Goal: Task Accomplishment & Management: Use online tool/utility

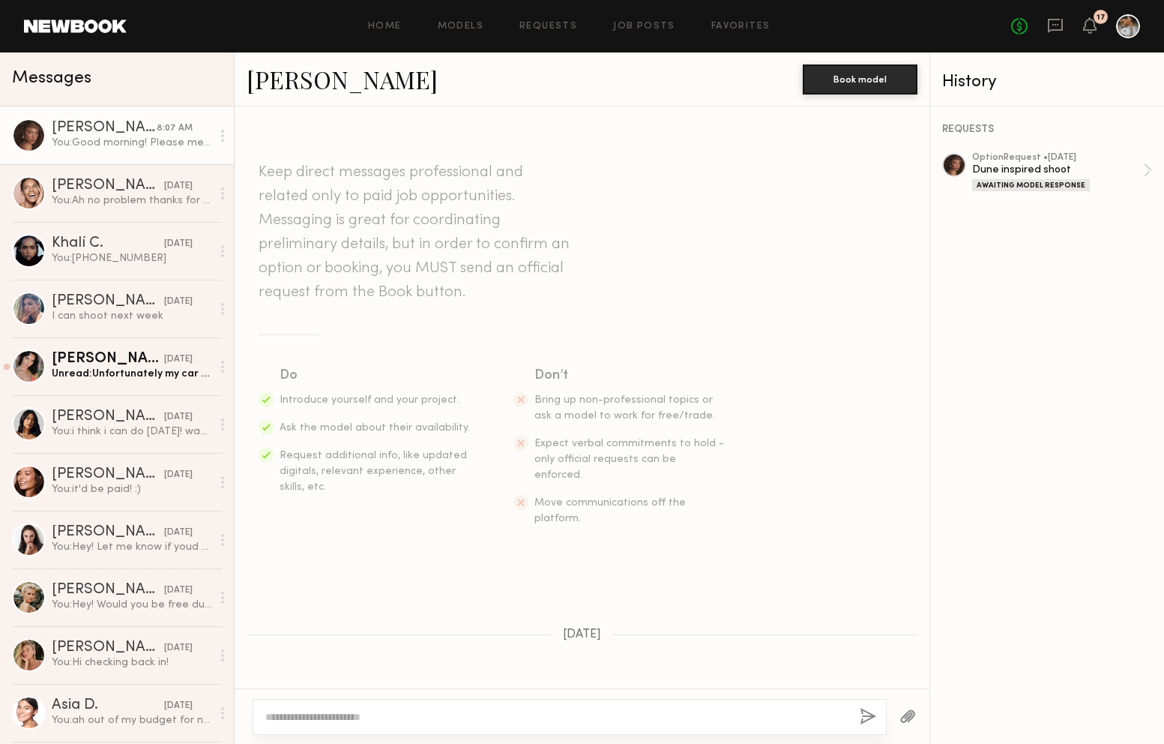
scroll to position [1704, 0]
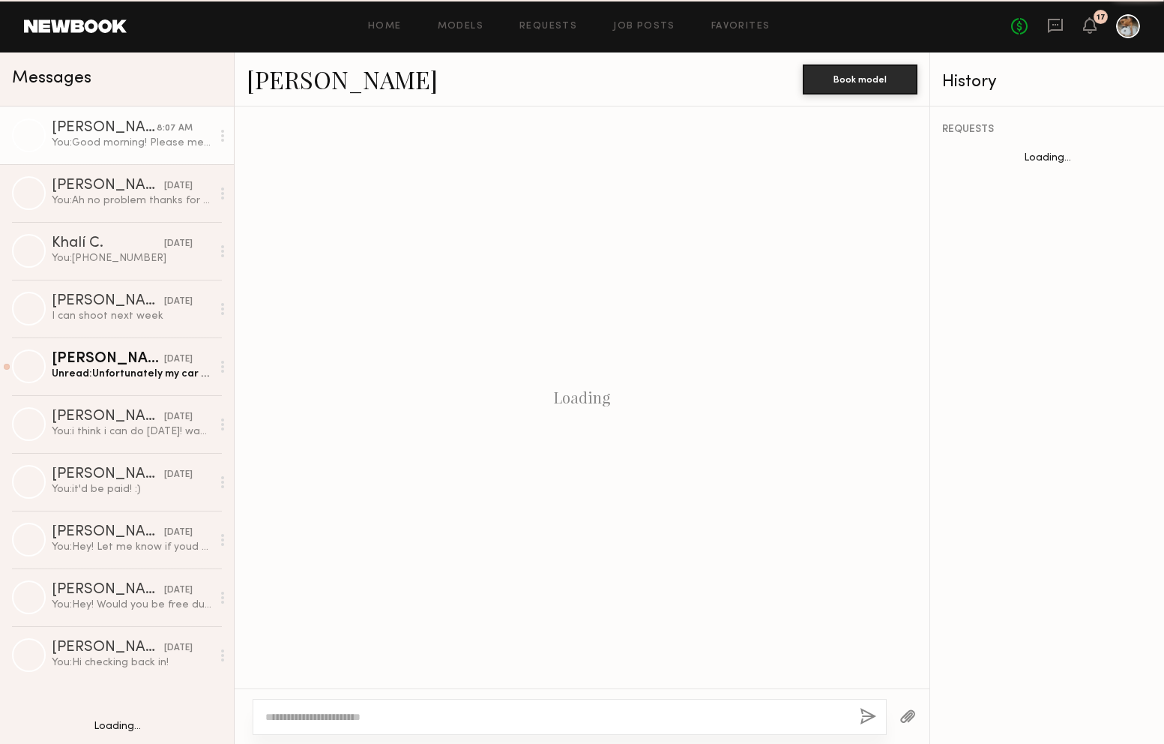
scroll to position [1704, 0]
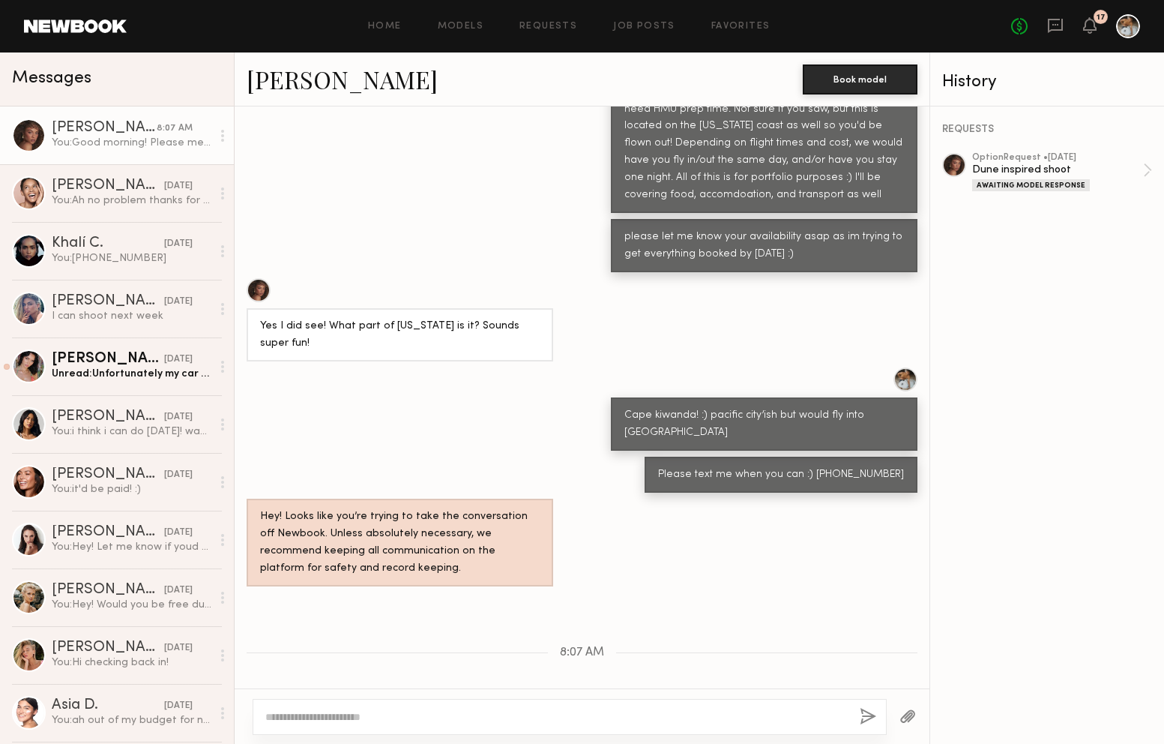
click at [371, 714] on textarea at bounding box center [556, 716] width 583 height 15
click at [371, 713] on textarea at bounding box center [556, 716] width 583 height 15
type textarea "**********"
click at [877, 715] on div "**********" at bounding box center [570, 717] width 634 height 36
click at [869, 720] on button "button" at bounding box center [868, 717] width 16 height 19
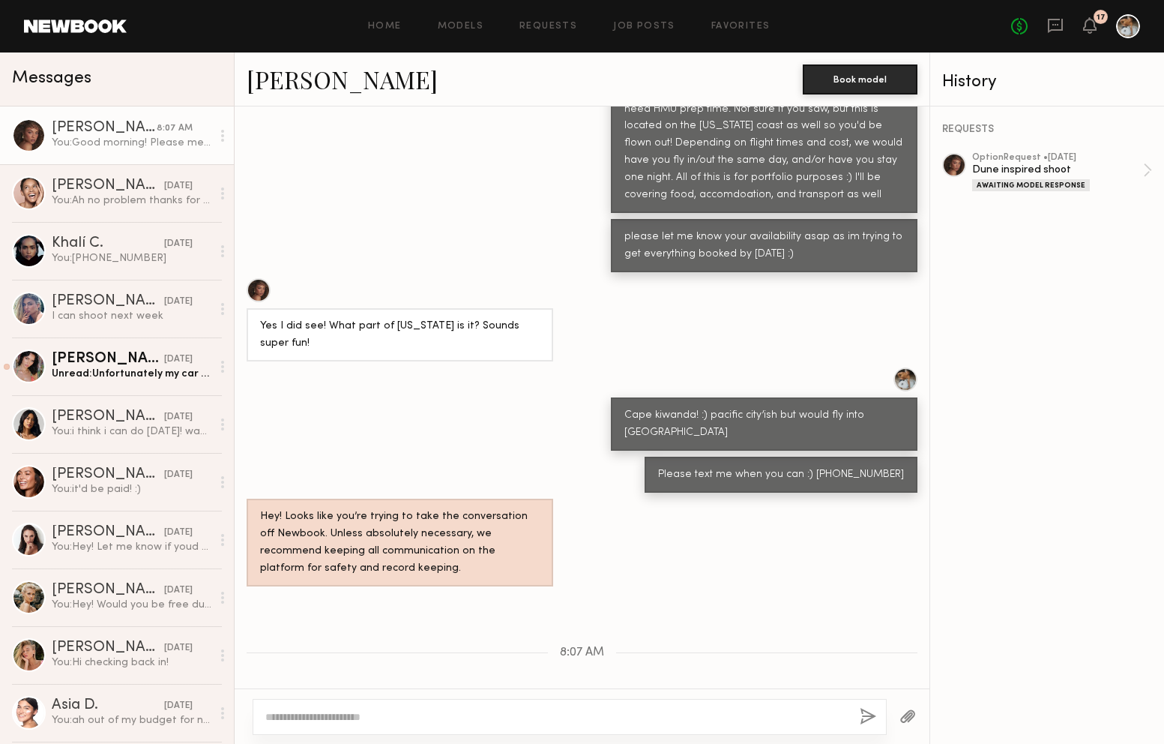
scroll to position [1859, 0]
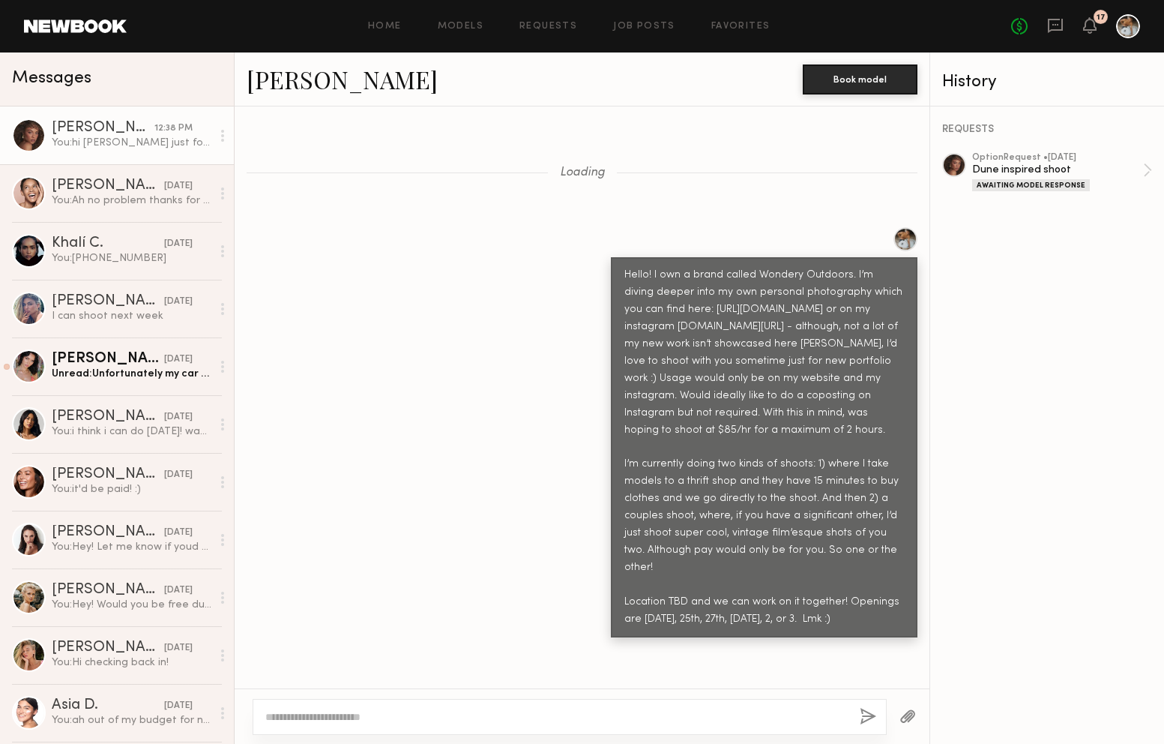
scroll to position [1314, 0]
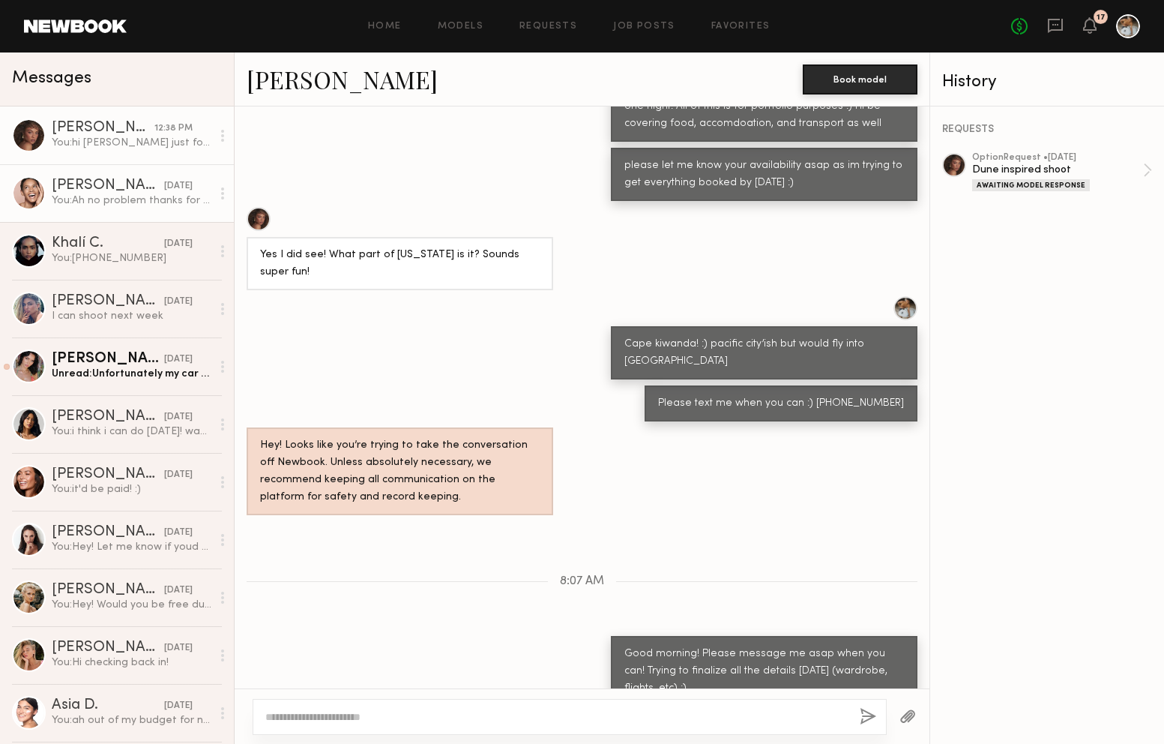
click at [134, 177] on link "[PERSON_NAME] [DATE] You: Ah no problem thanks for letting me know!" at bounding box center [117, 193] width 234 height 58
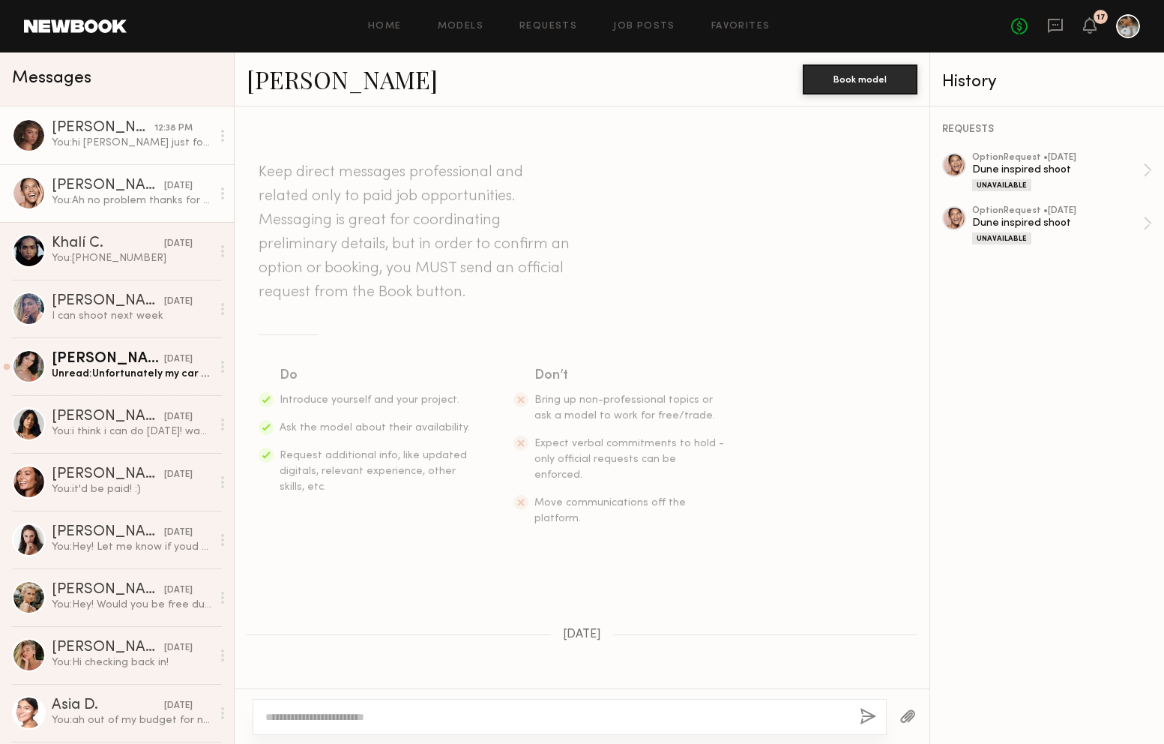
scroll to position [197, 0]
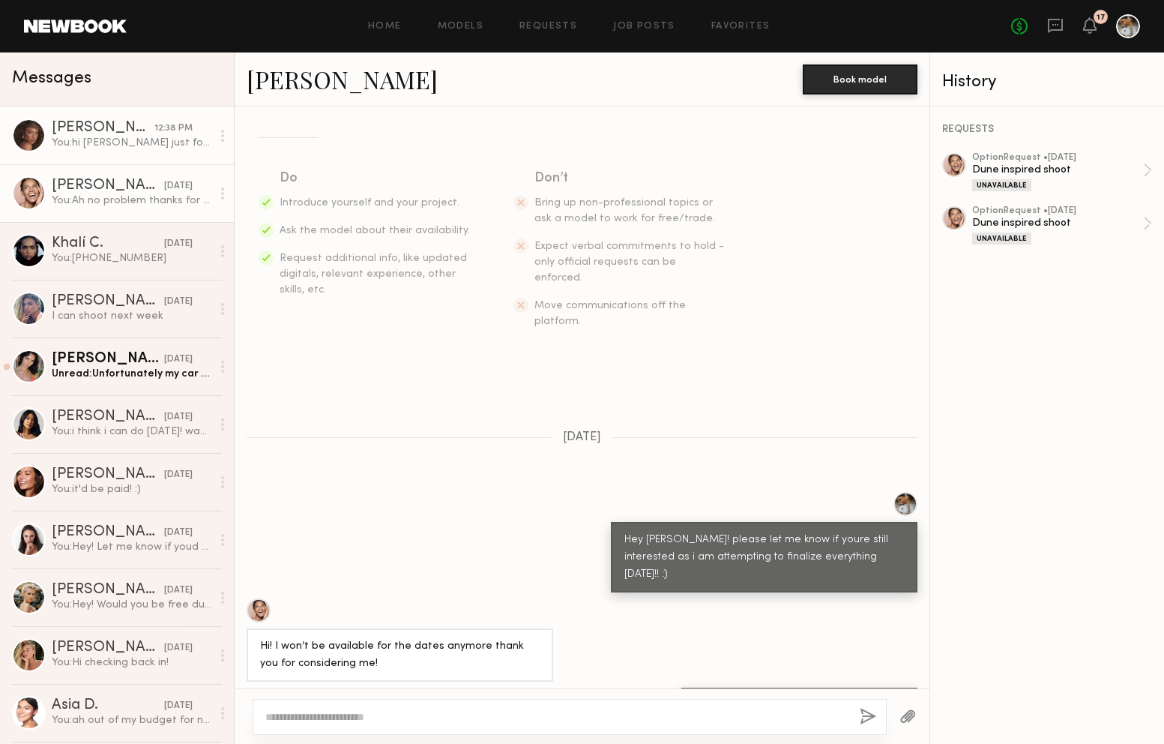
click at [132, 139] on div "You: hi [PERSON_NAME] just following up!" at bounding box center [132, 143] width 160 height 14
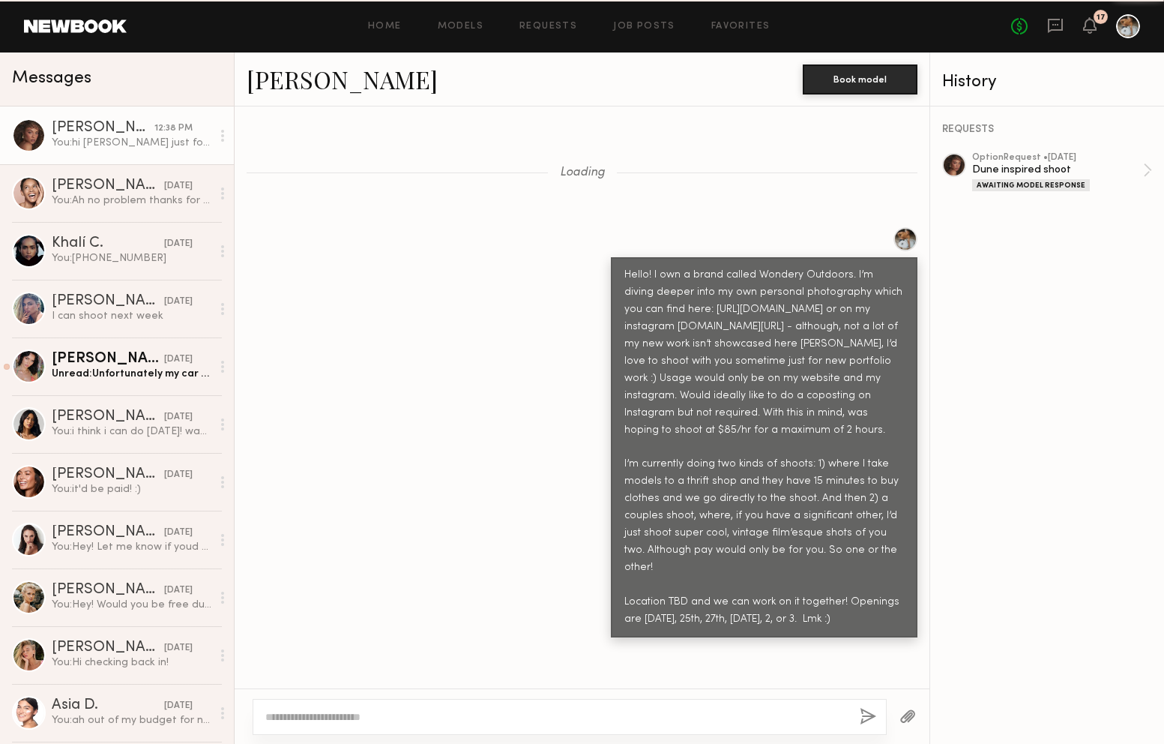
scroll to position [1314, 0]
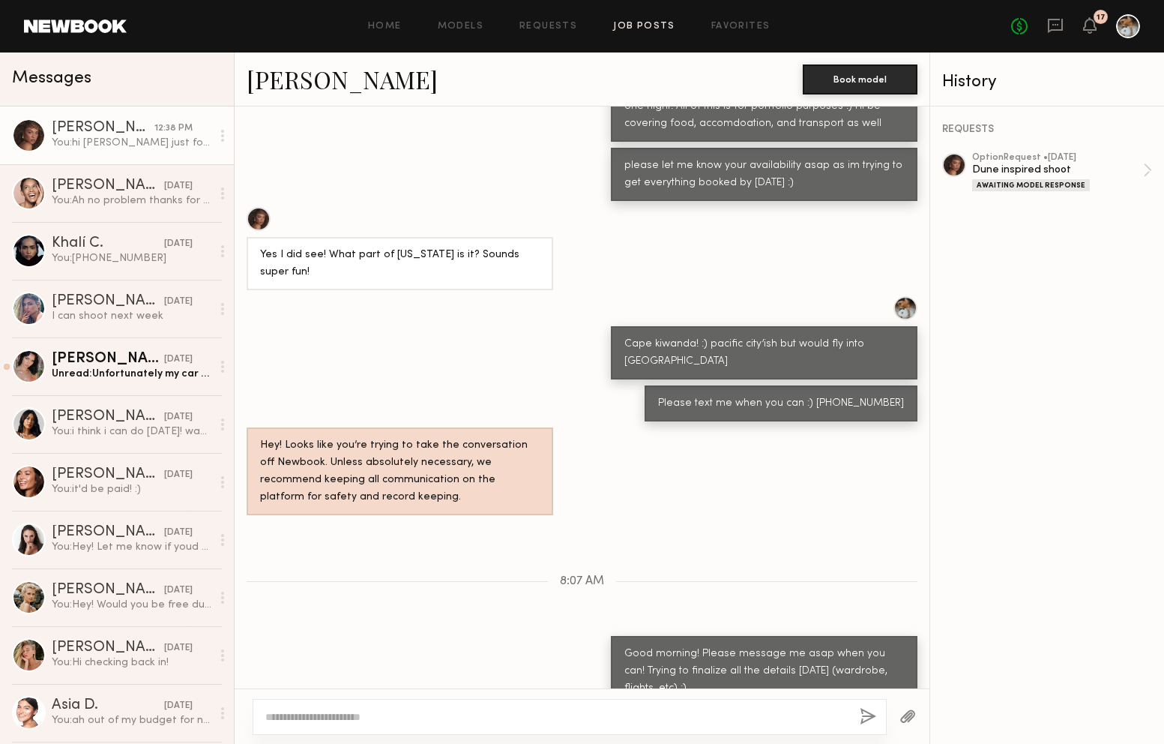
click at [645, 31] on link "Job Posts" at bounding box center [644, 27] width 62 height 10
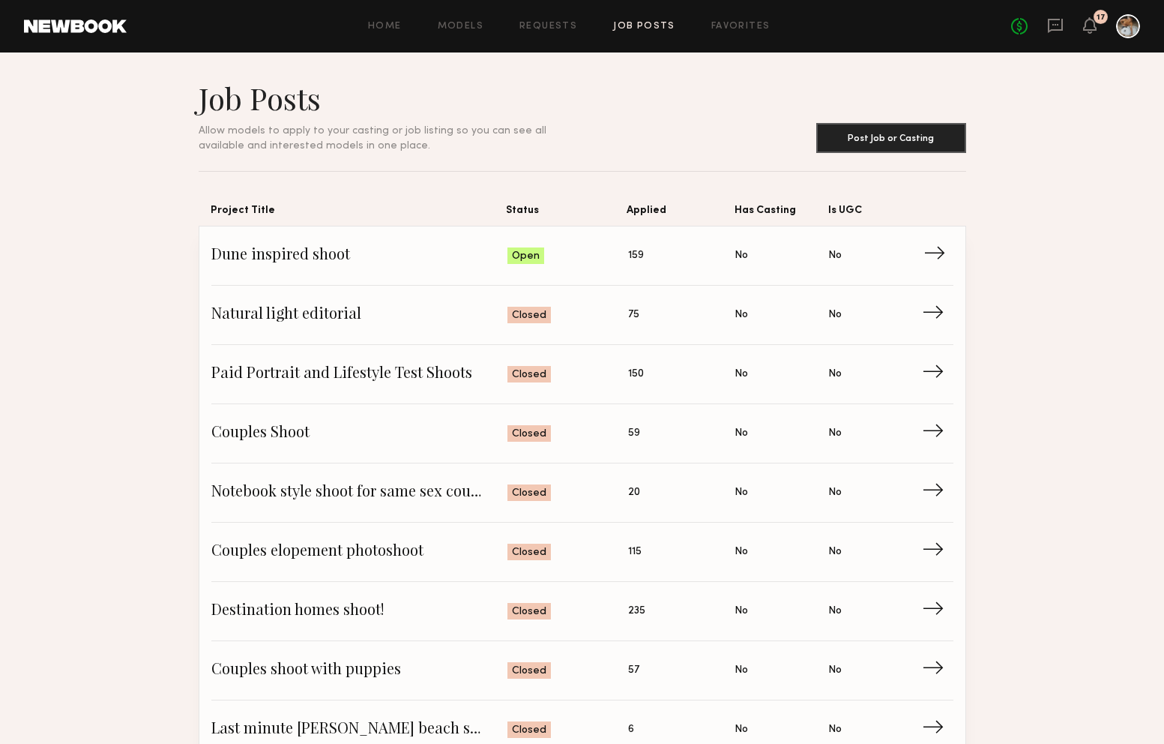
click at [447, 263] on span "Dune inspired shoot" at bounding box center [359, 255] width 297 height 22
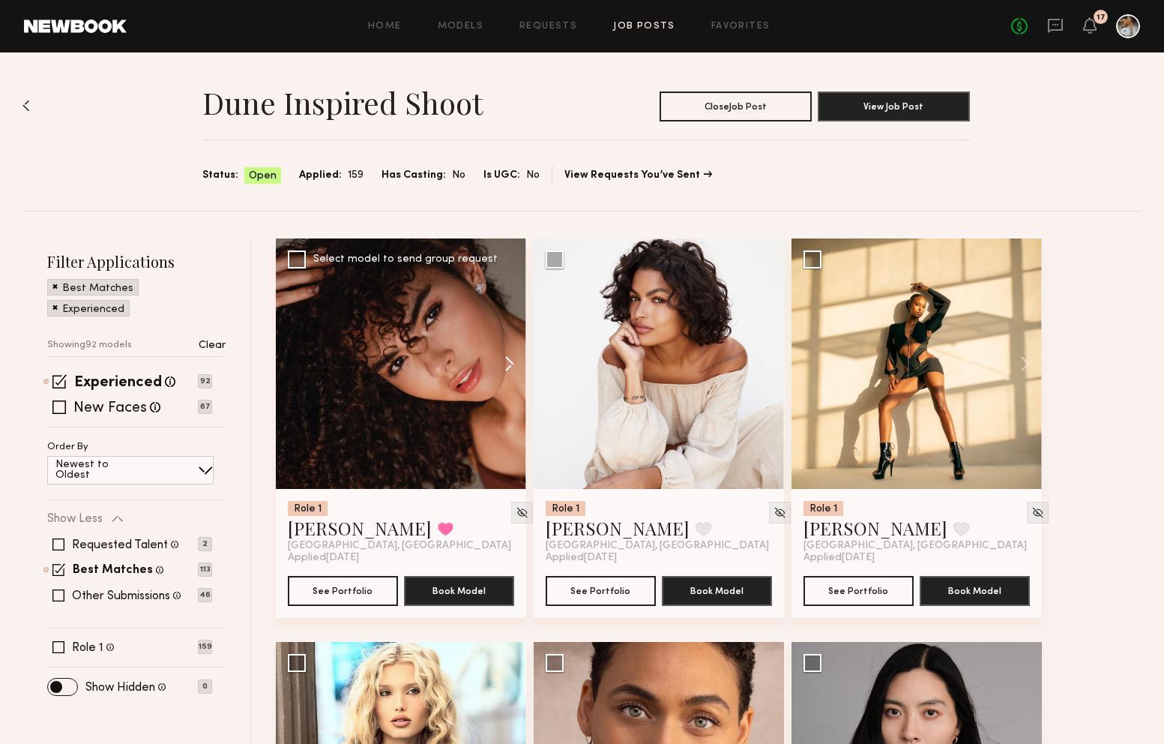
click at [505, 362] on button at bounding box center [502, 363] width 48 height 250
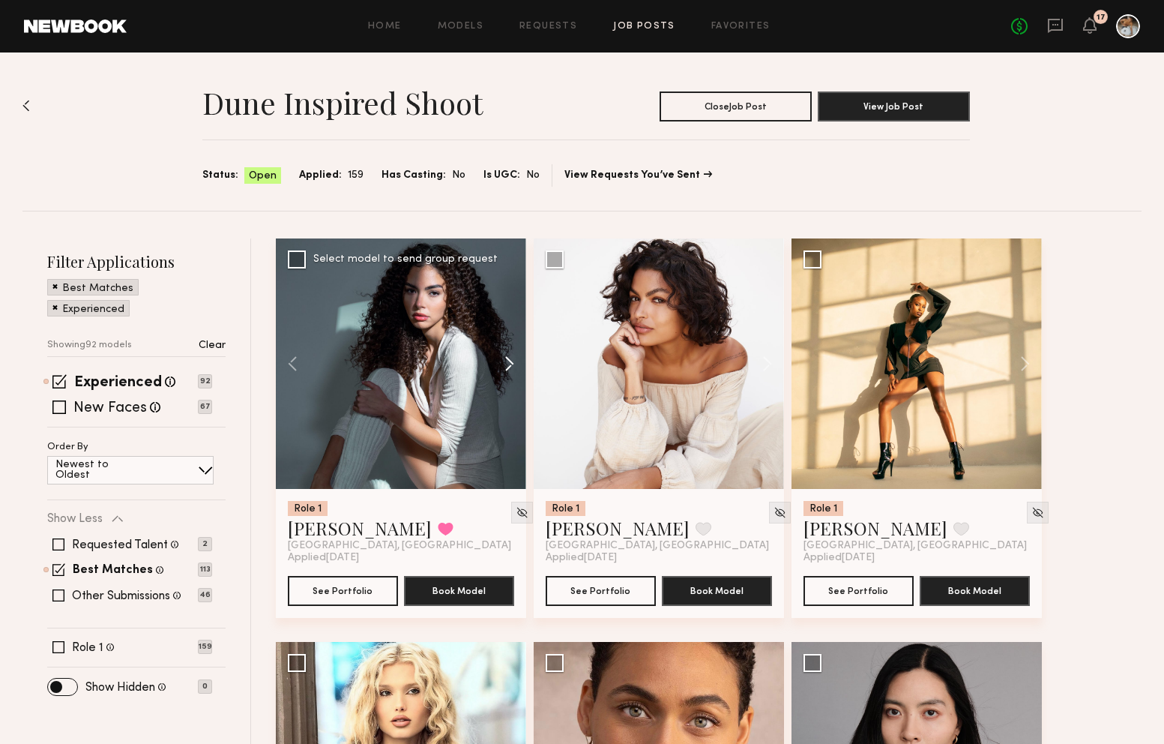
click at [505, 362] on button at bounding box center [502, 363] width 48 height 250
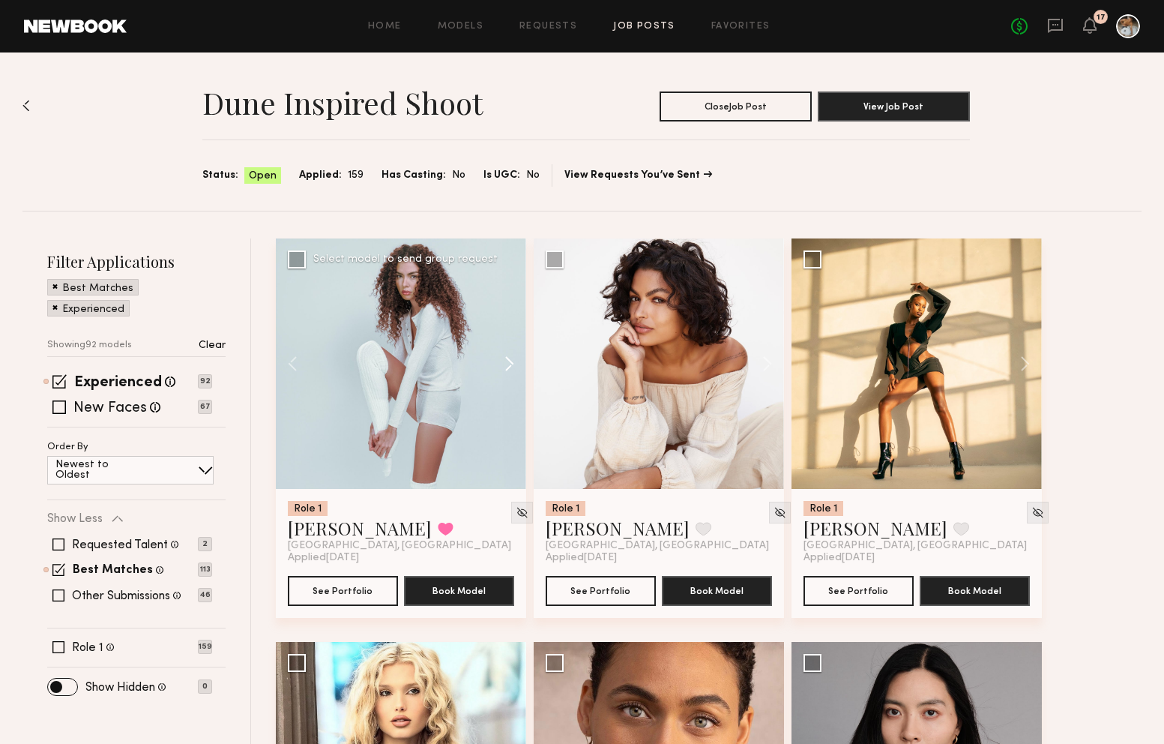
click at [505, 362] on button at bounding box center [502, 363] width 48 height 250
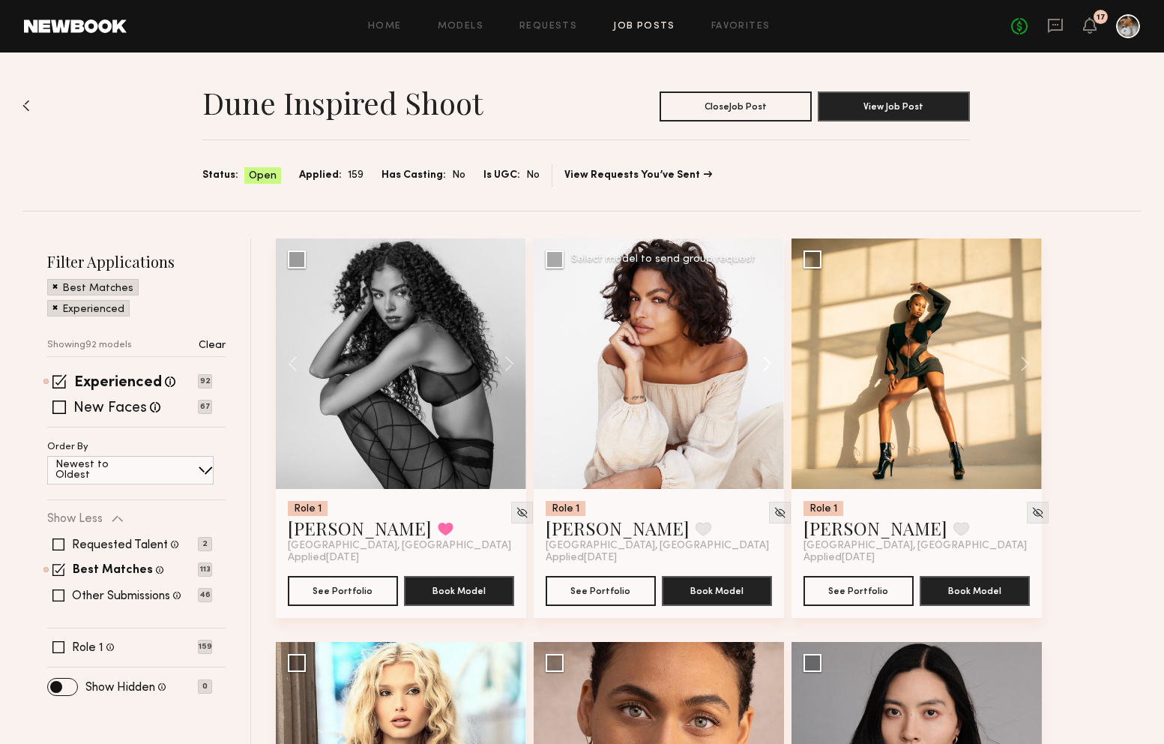
click at [776, 357] on button at bounding box center [760, 363] width 48 height 250
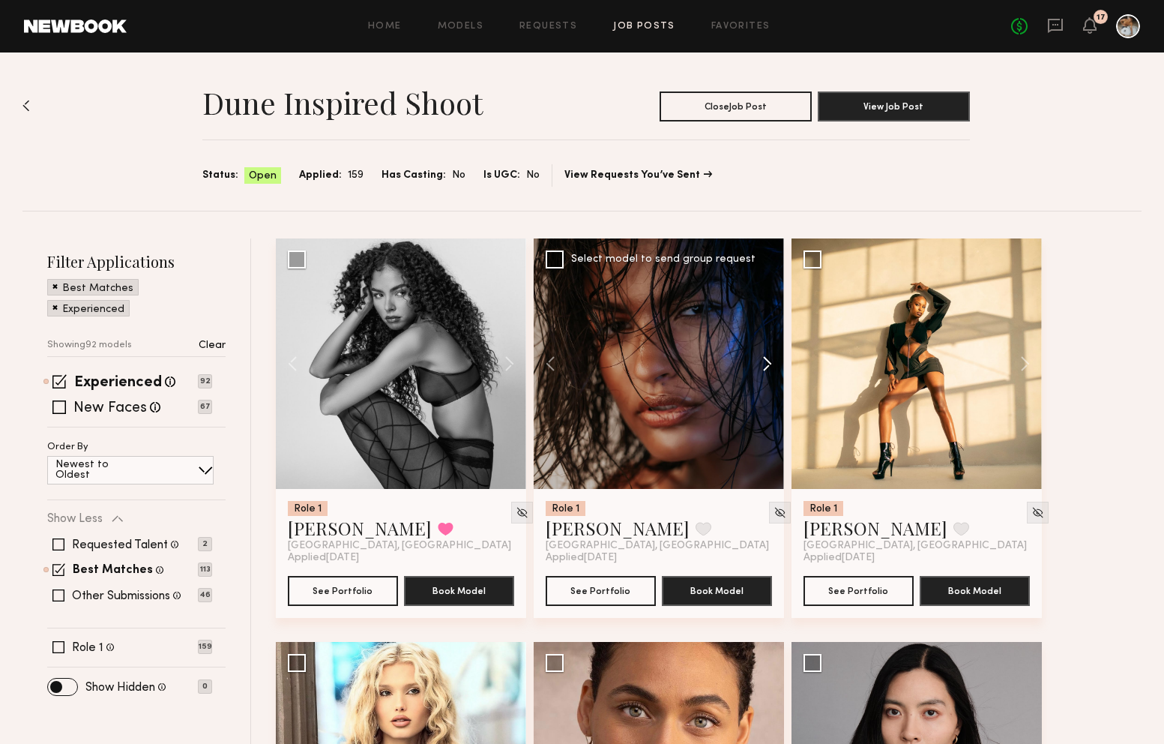
click at [768, 361] on button at bounding box center [760, 363] width 48 height 250
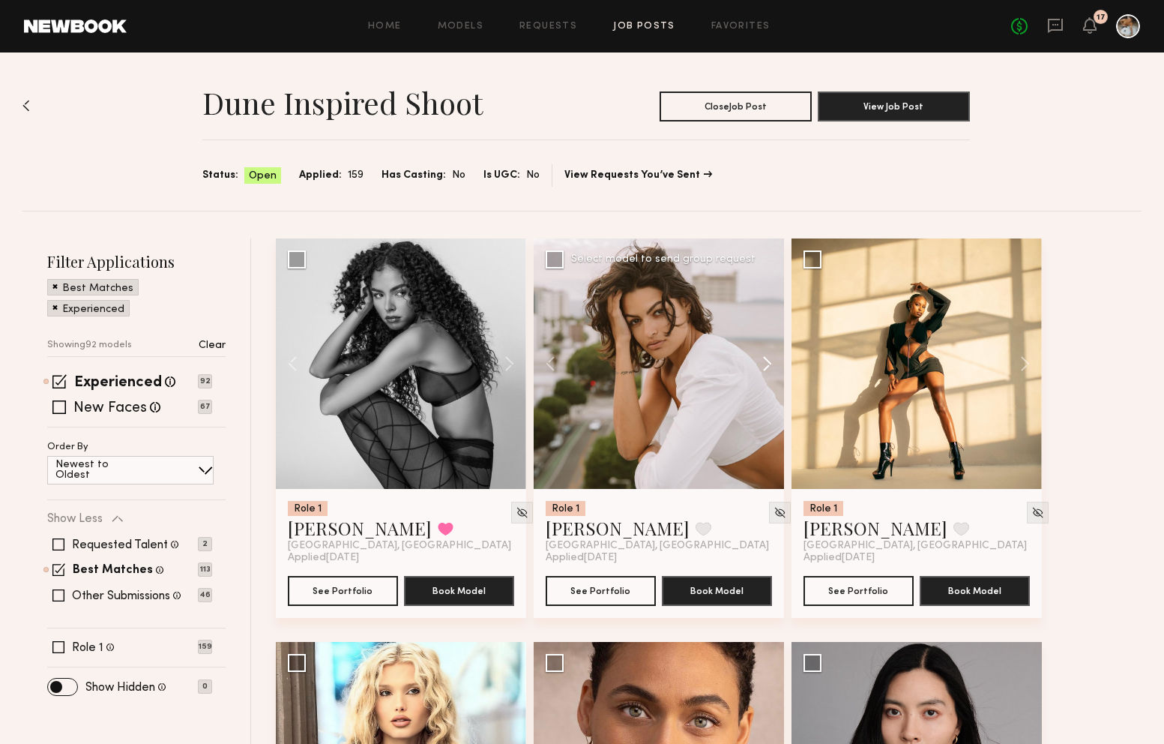
click at [774, 362] on button at bounding box center [760, 363] width 48 height 250
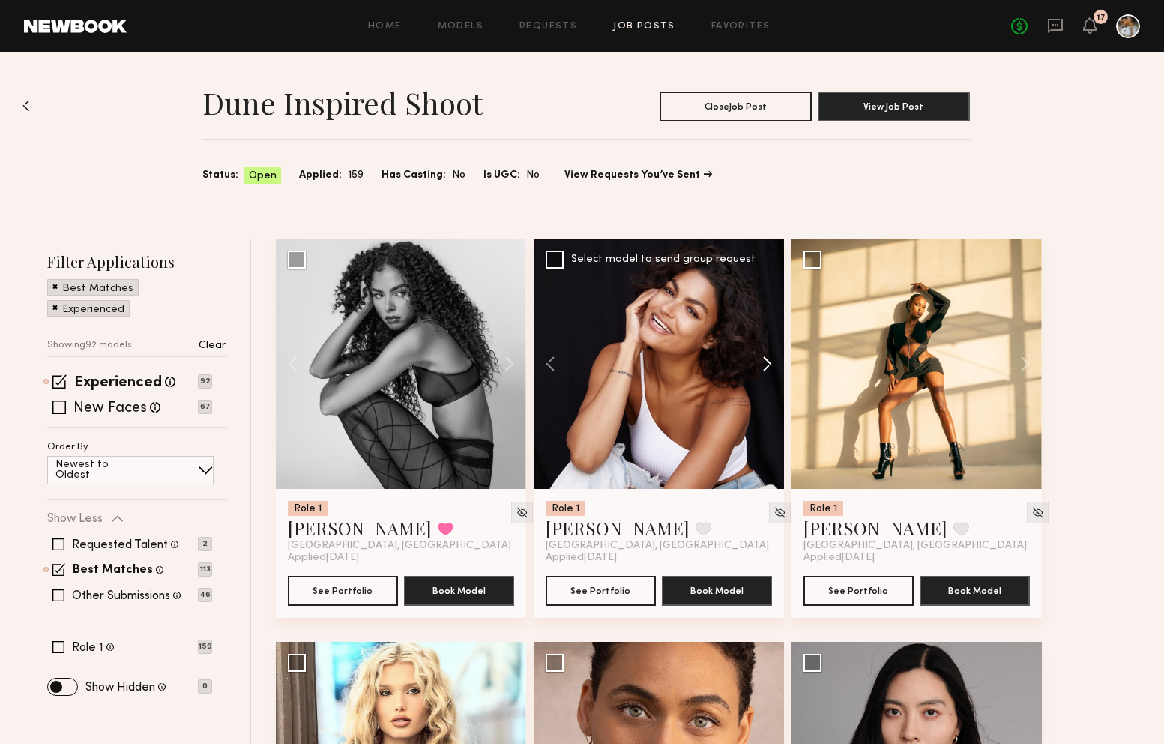
click at [774, 362] on button at bounding box center [760, 363] width 48 height 250
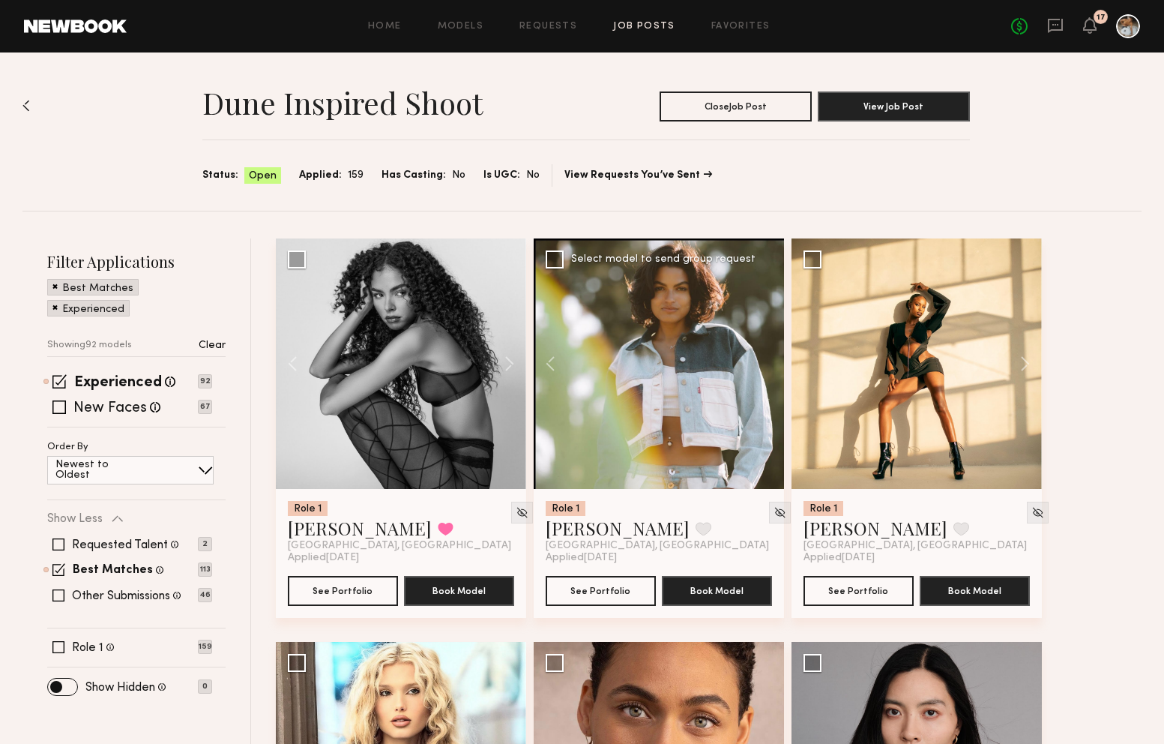
click at [774, 362] on div at bounding box center [659, 363] width 250 height 250
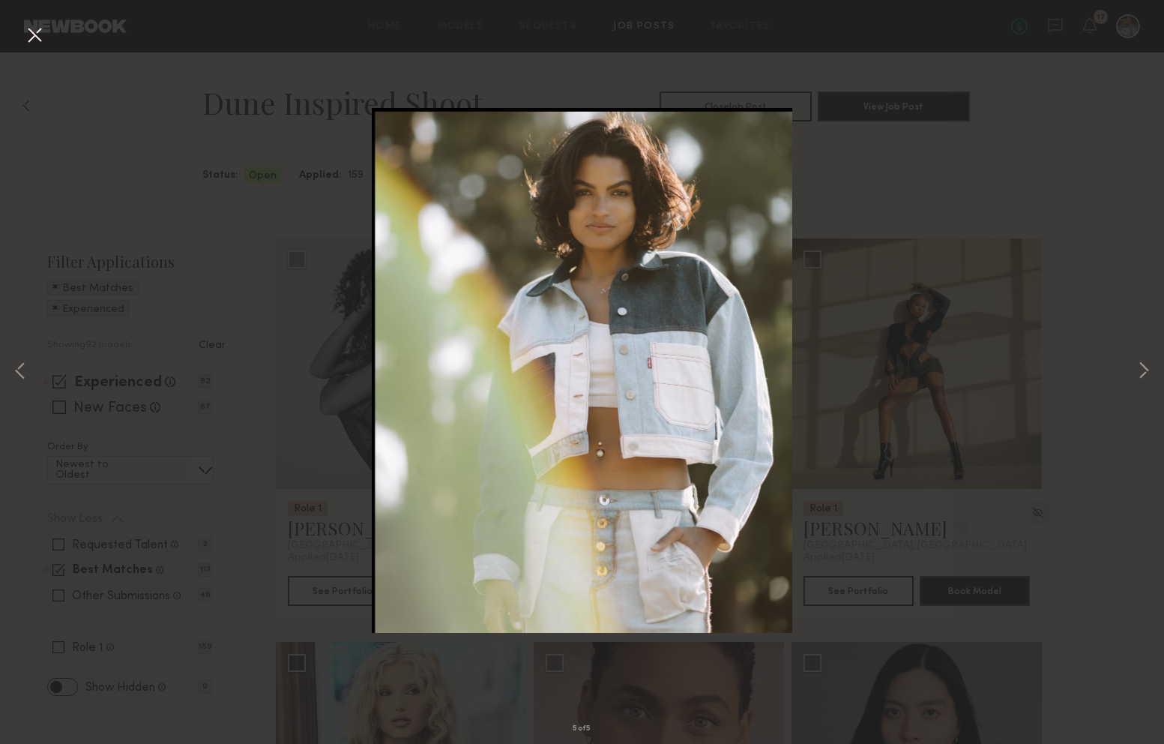
click at [51, 31] on div "5 of 5" at bounding box center [582, 372] width 1164 height 744
click at [38, 31] on button at bounding box center [34, 35] width 24 height 27
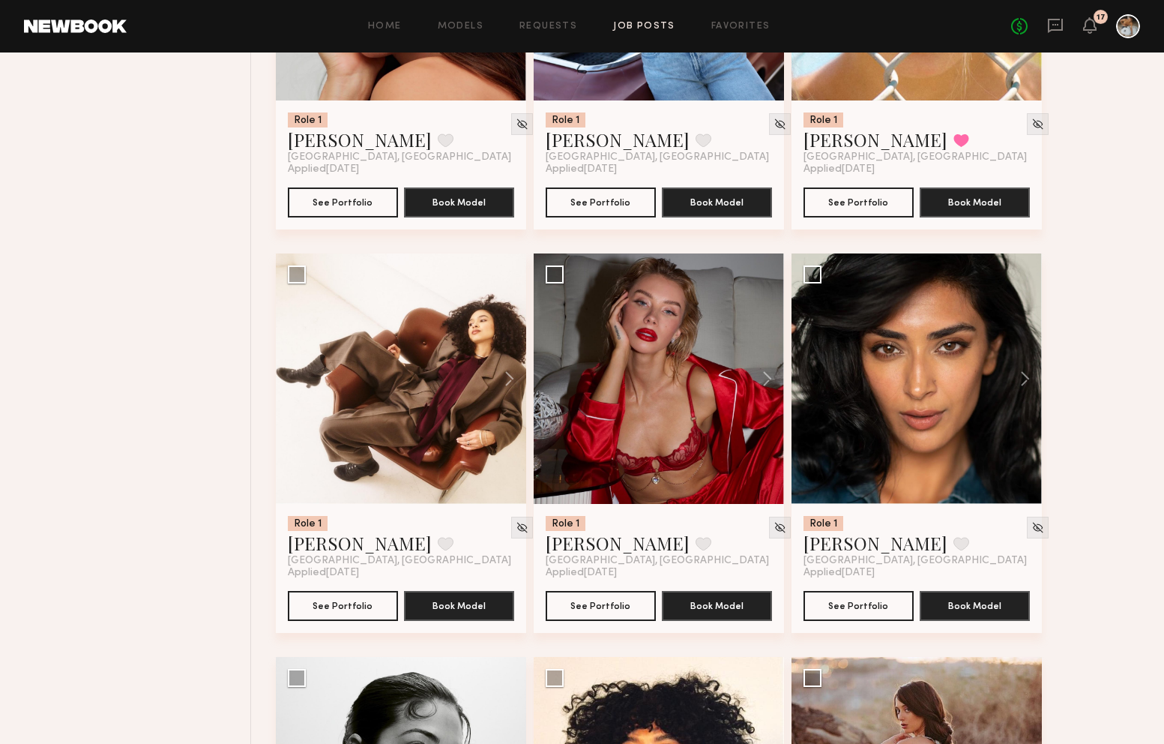
scroll to position [1694, 0]
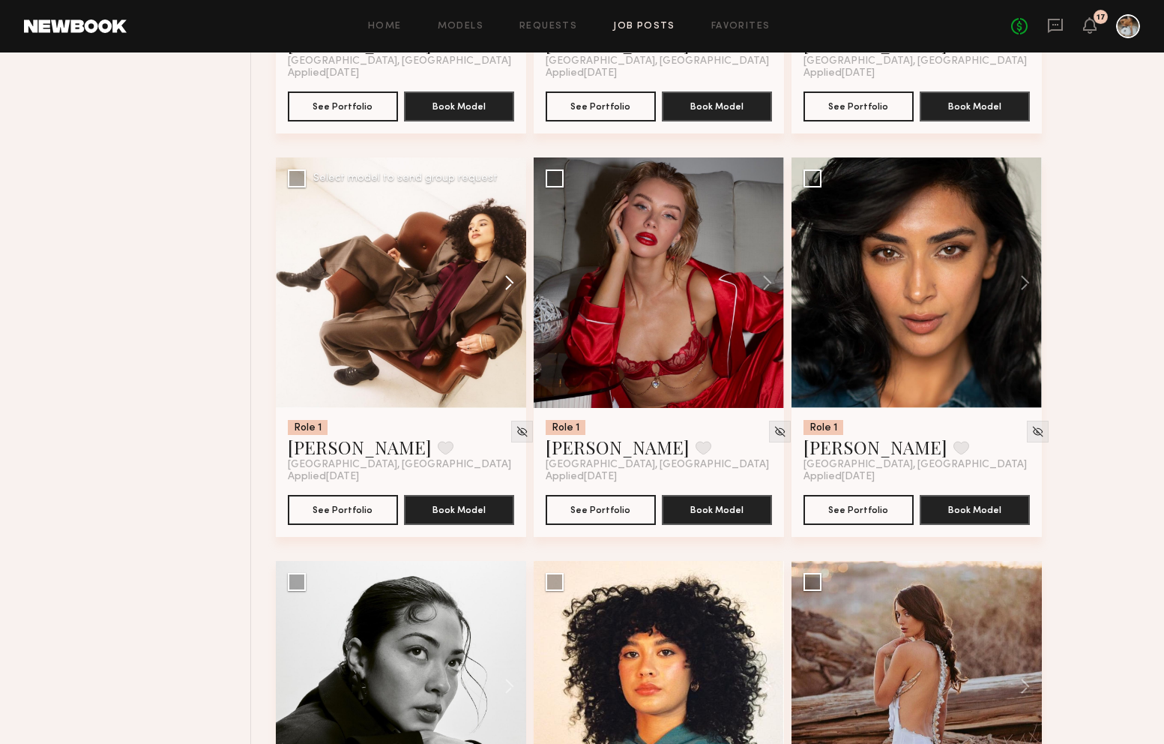
click at [514, 283] on button at bounding box center [502, 282] width 48 height 250
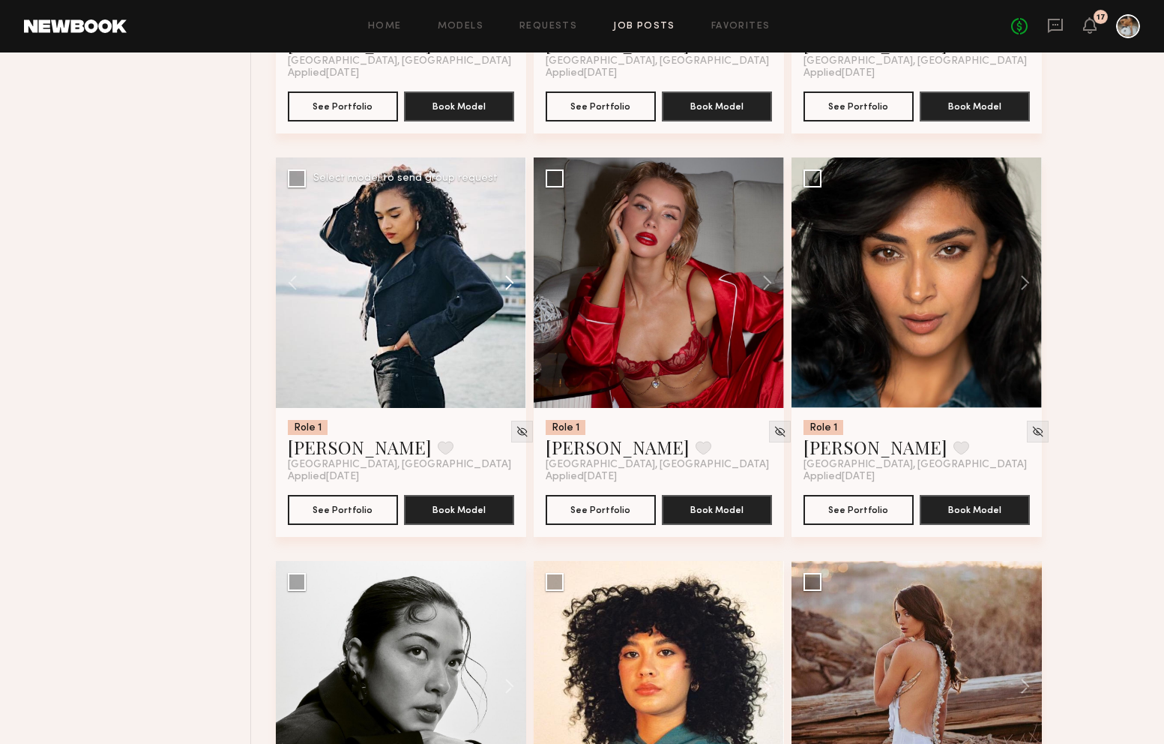
click at [514, 283] on button at bounding box center [502, 282] width 48 height 250
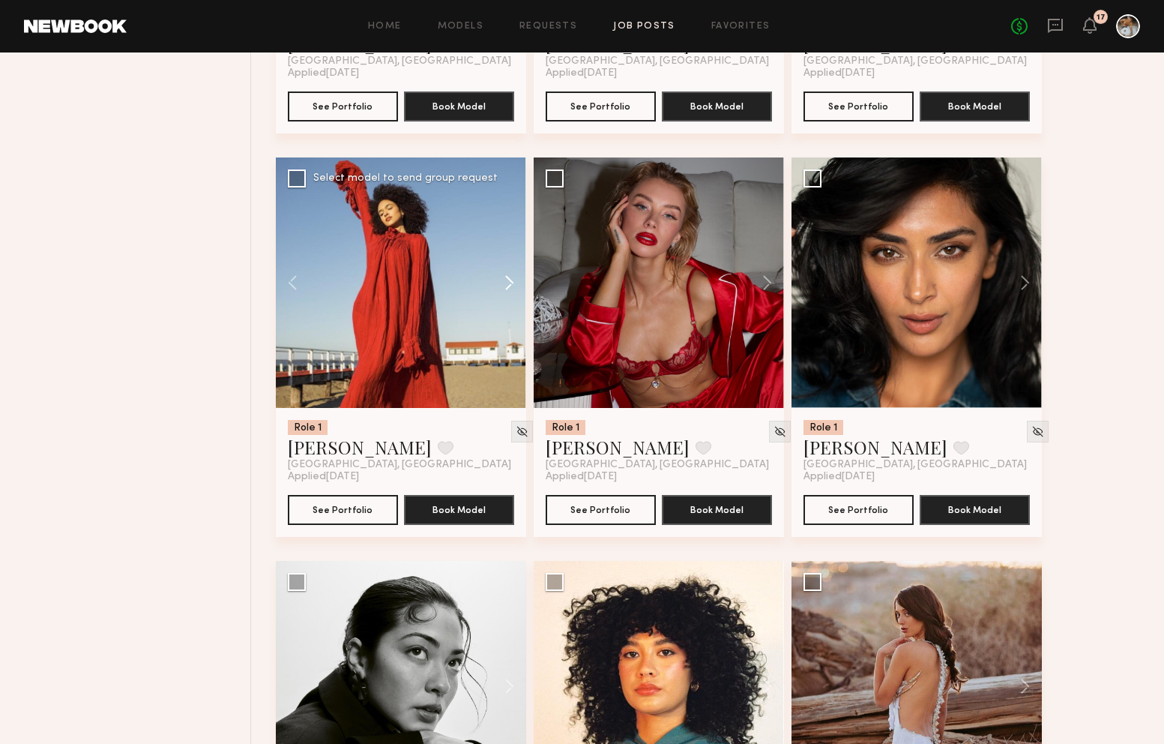
click at [514, 283] on button at bounding box center [502, 282] width 48 height 250
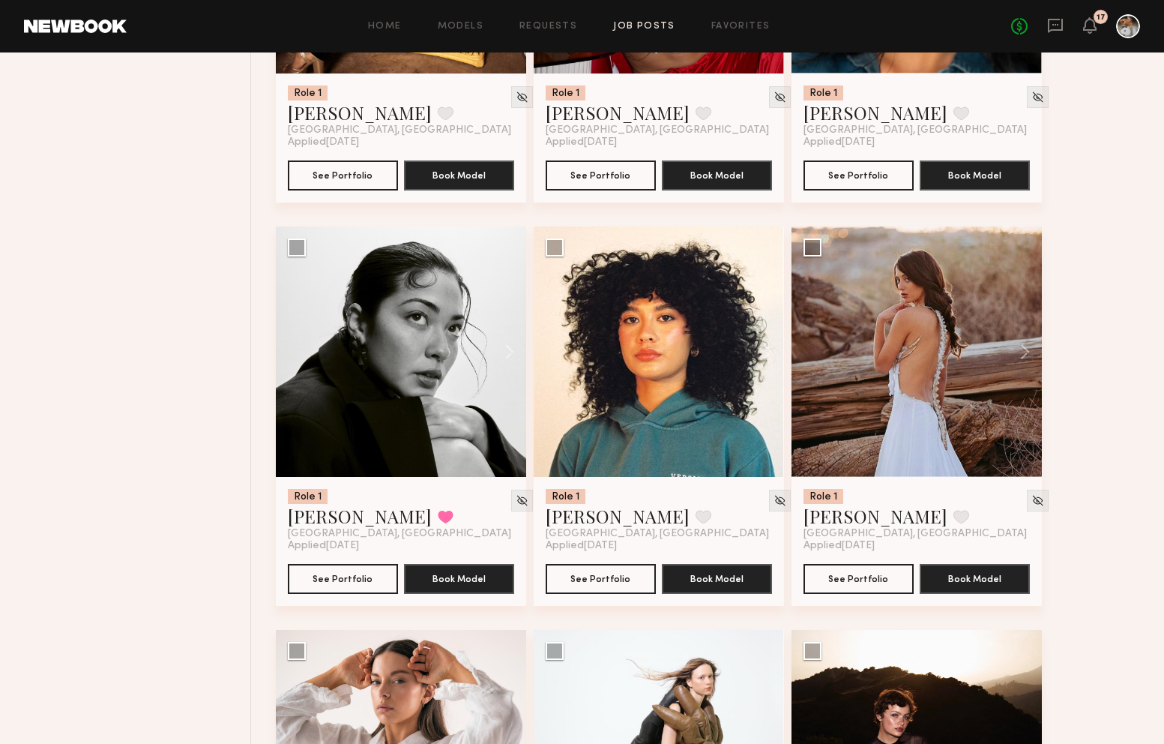
scroll to position [2057, 0]
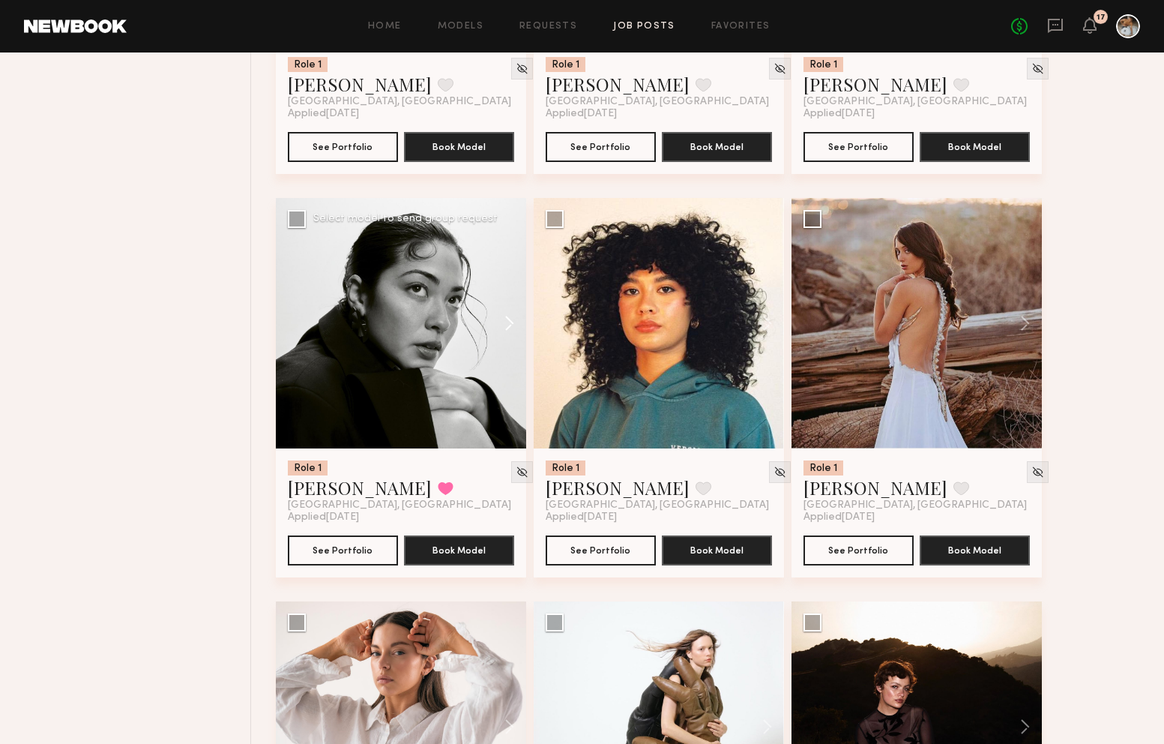
click at [517, 325] on button at bounding box center [502, 323] width 48 height 250
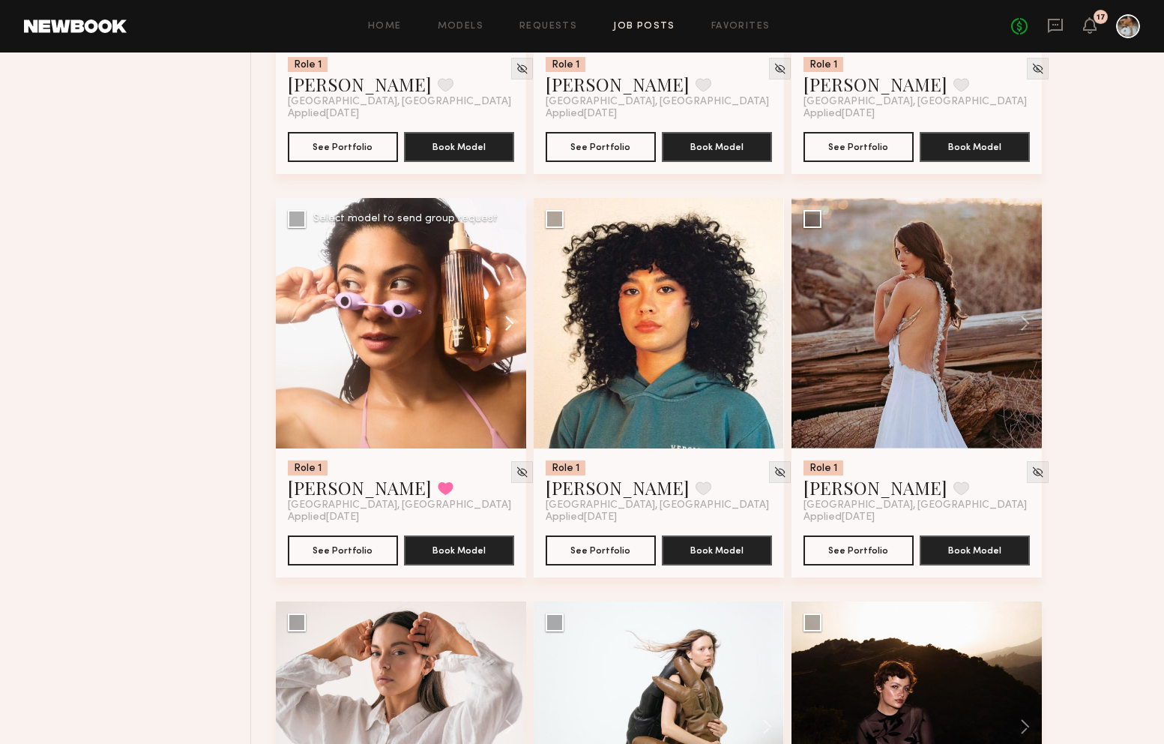
click at [517, 325] on button at bounding box center [502, 323] width 48 height 250
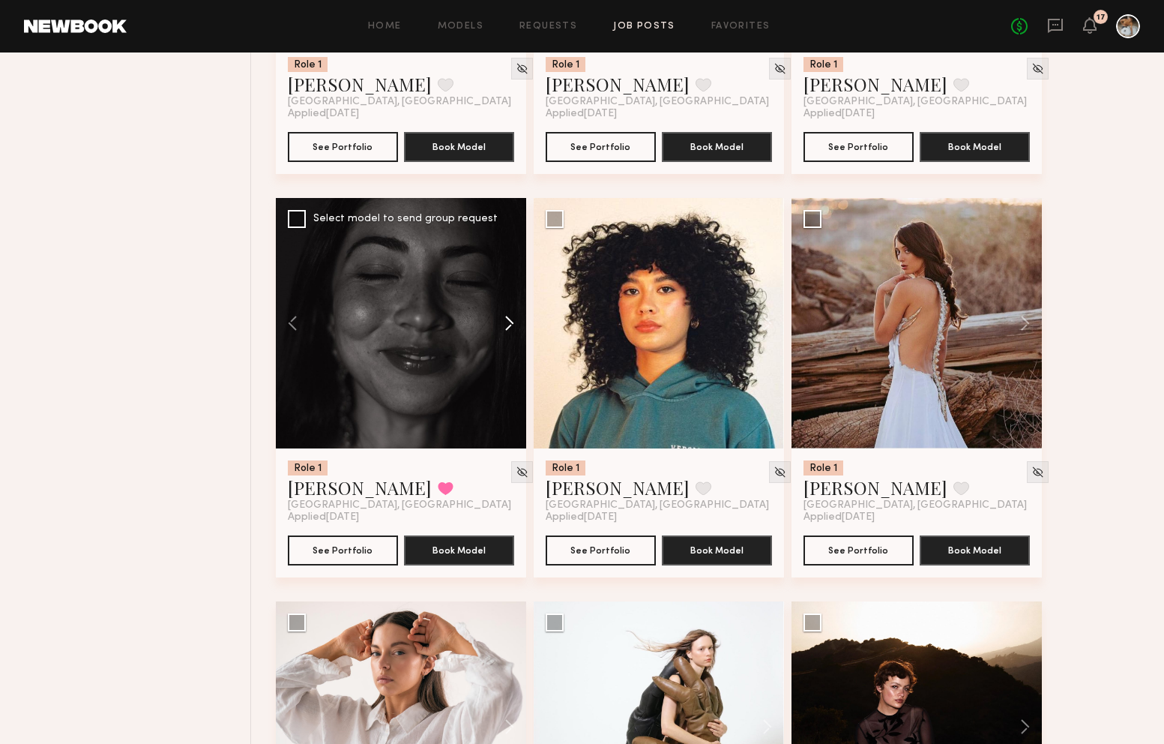
click at [517, 325] on button at bounding box center [502, 323] width 48 height 250
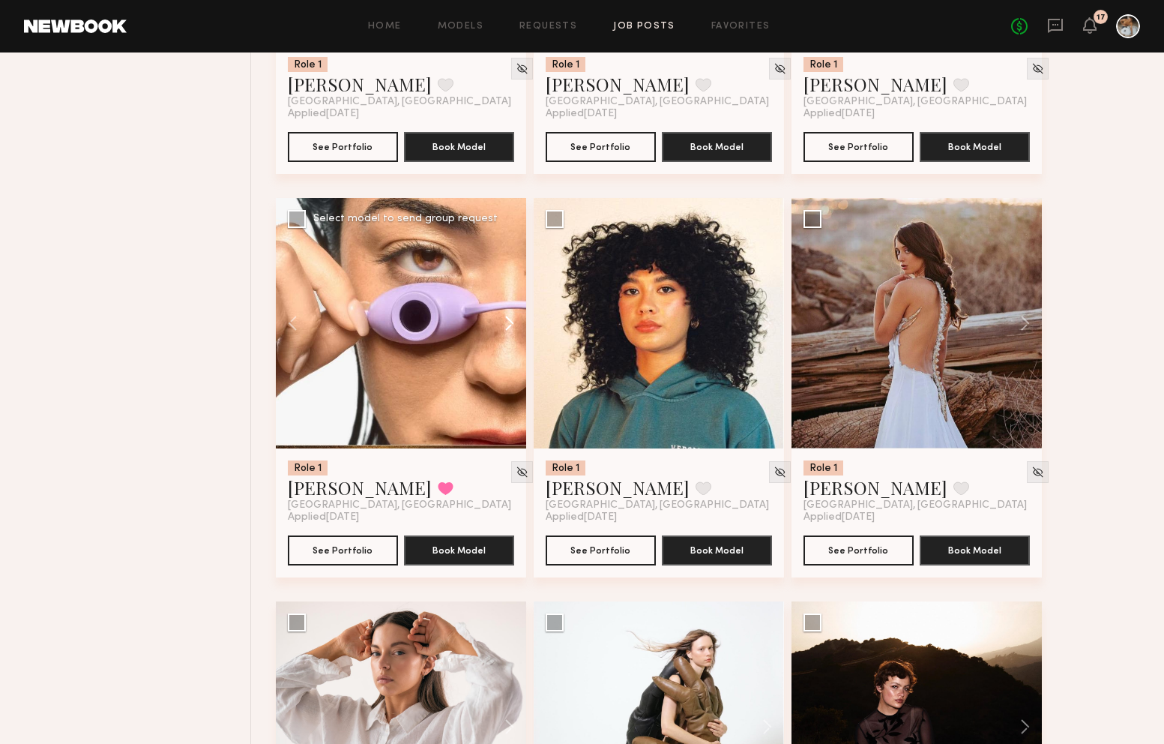
click at [517, 325] on button at bounding box center [502, 323] width 48 height 250
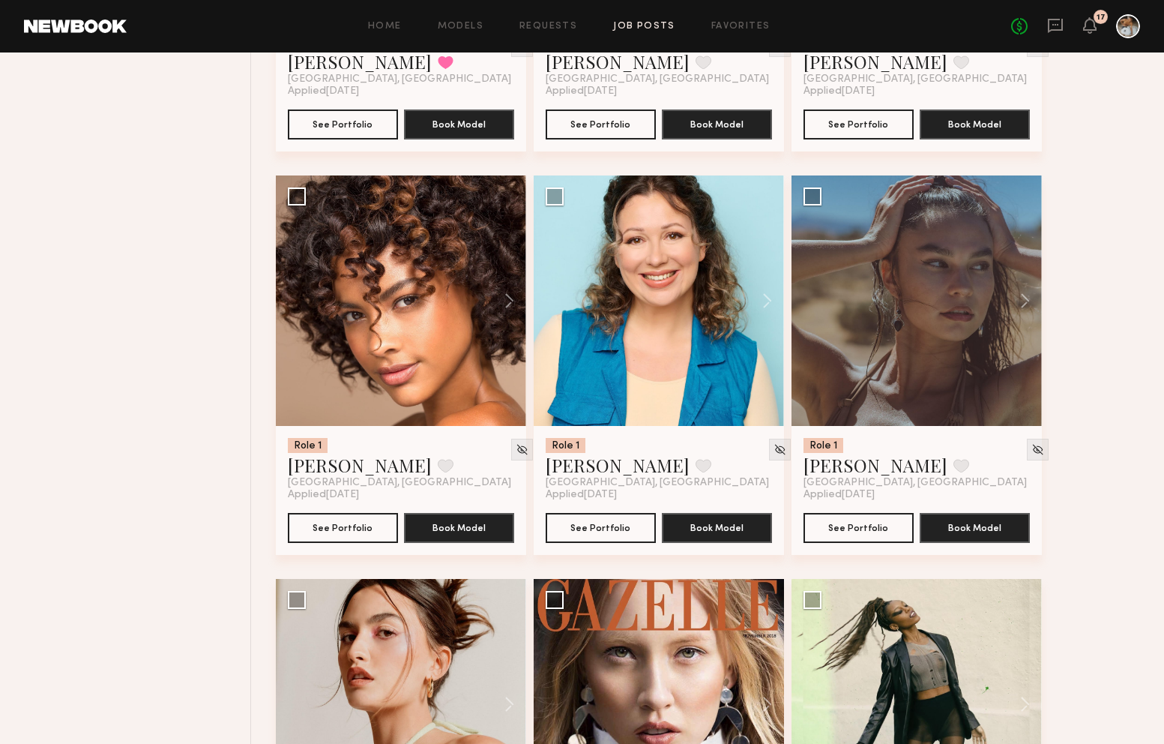
scroll to position [2906, 0]
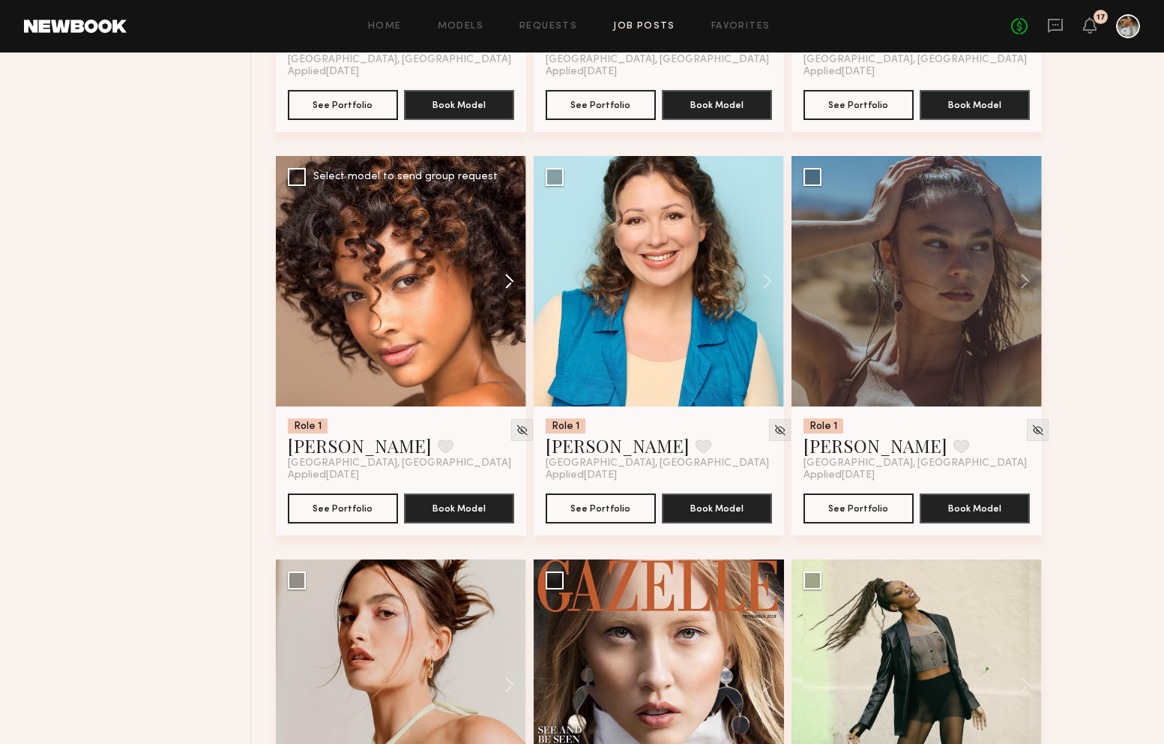
click at [510, 280] on button at bounding box center [502, 281] width 48 height 250
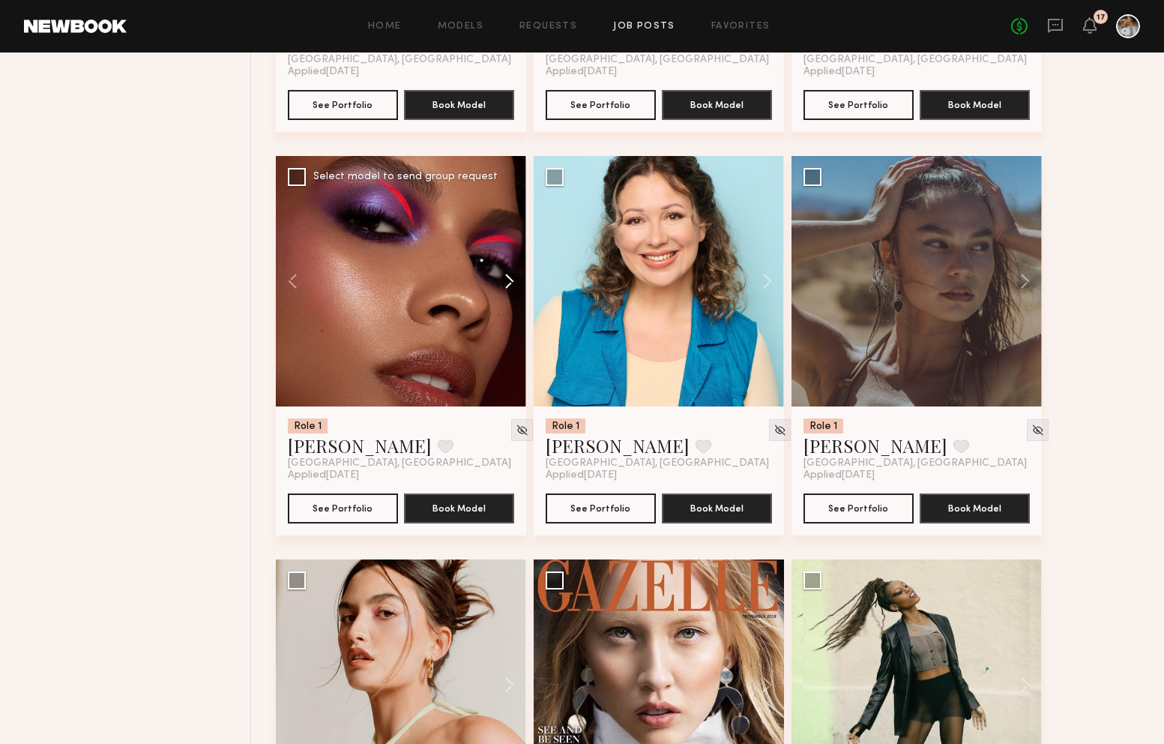
click at [510, 280] on button at bounding box center [502, 281] width 48 height 250
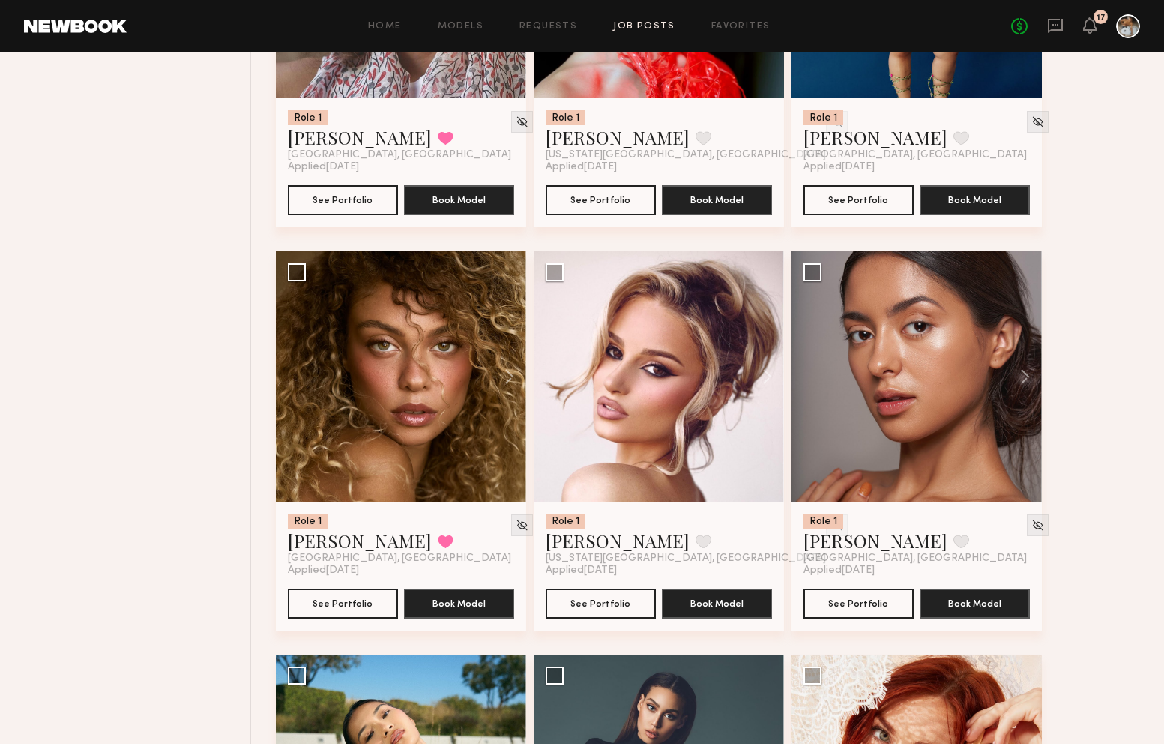
scroll to position [6072, 0]
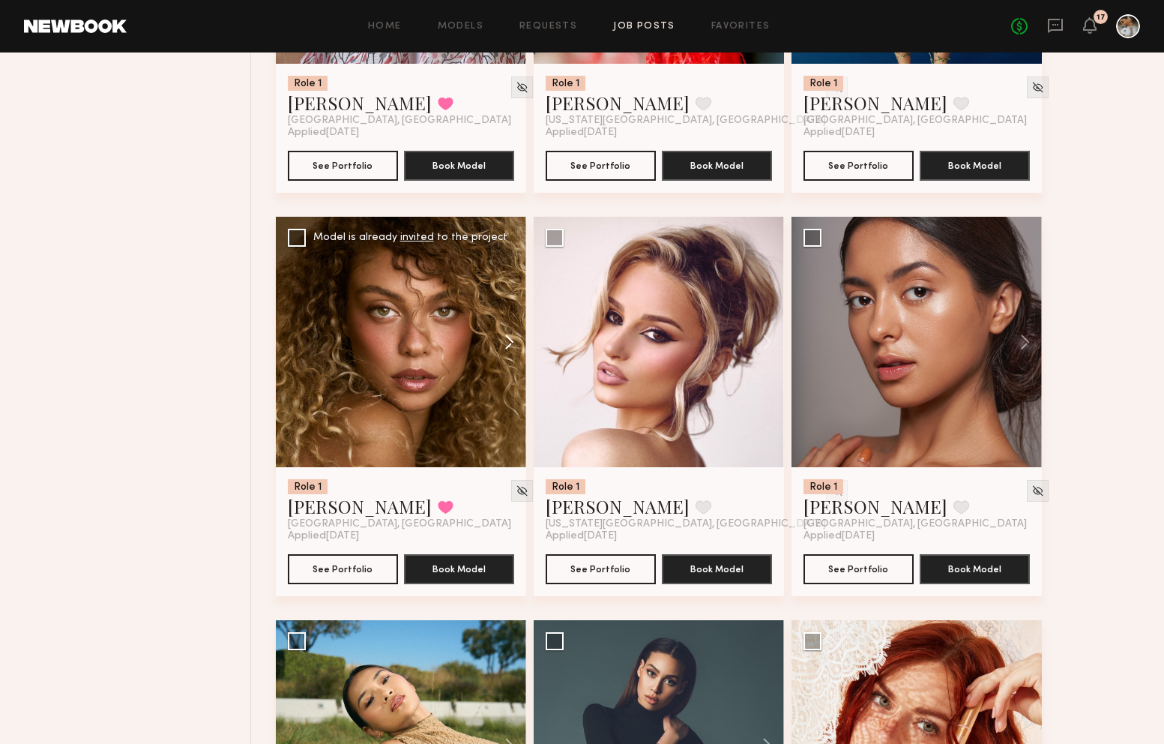
click at [507, 353] on button at bounding box center [502, 342] width 48 height 250
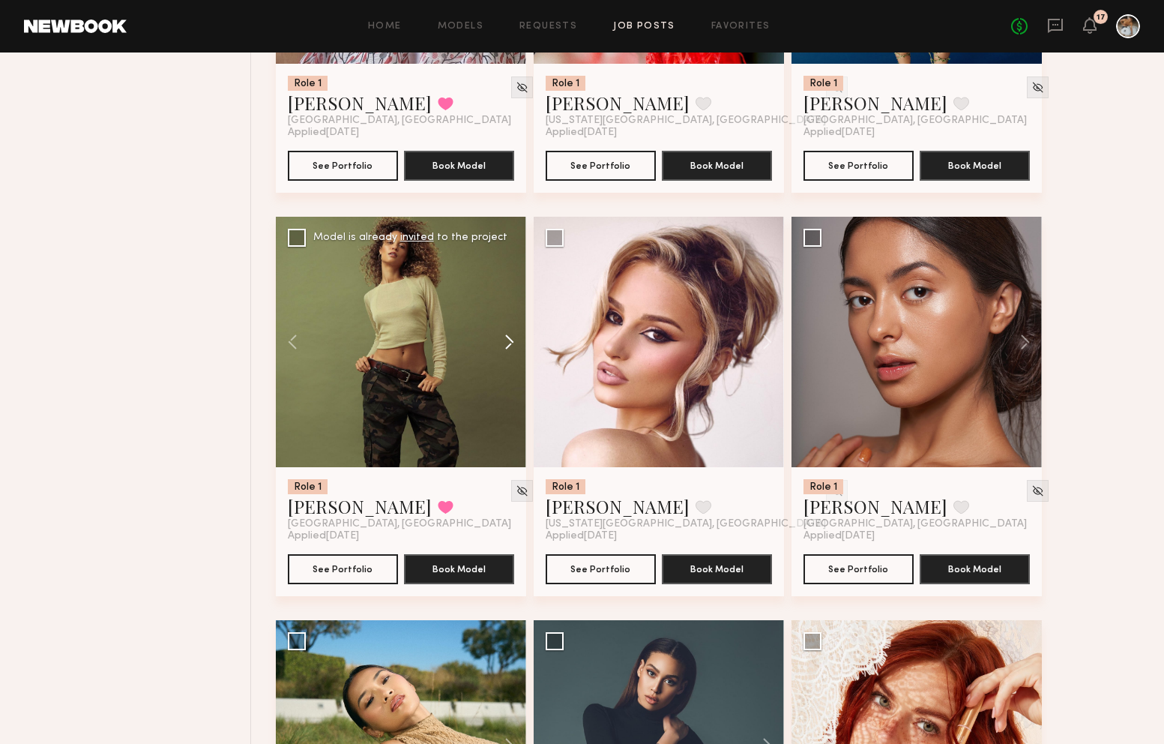
click at [507, 353] on button at bounding box center [502, 342] width 48 height 250
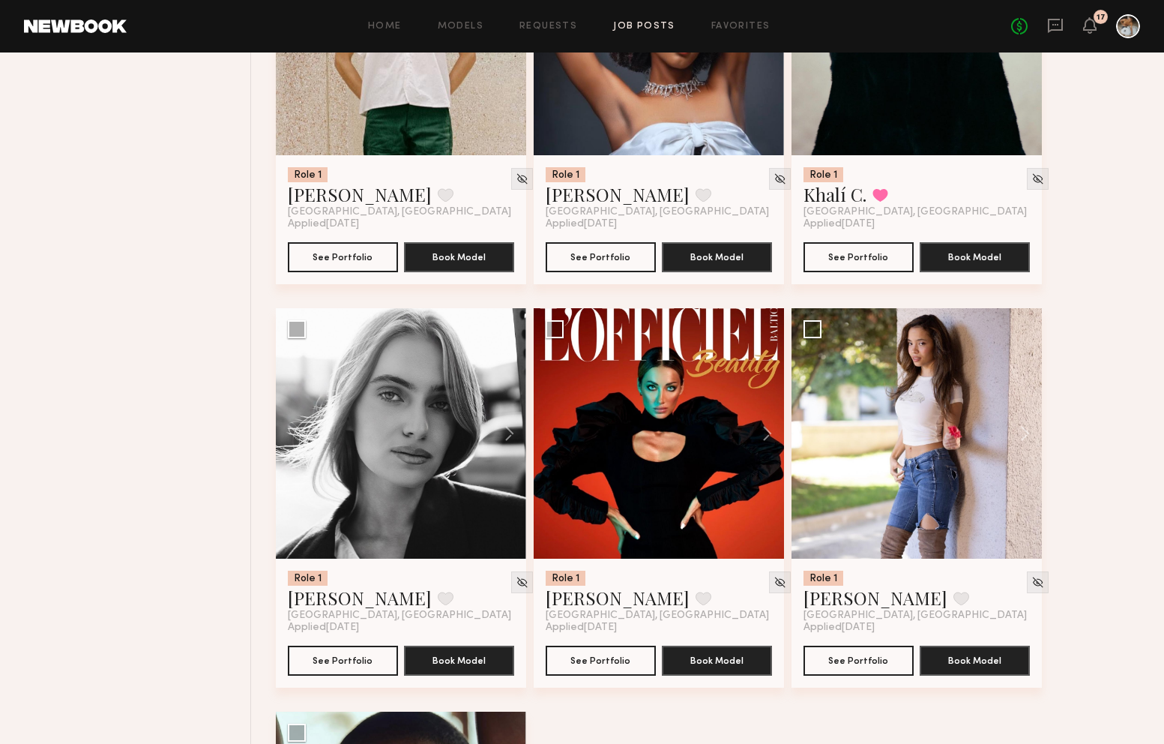
scroll to position [7863, 0]
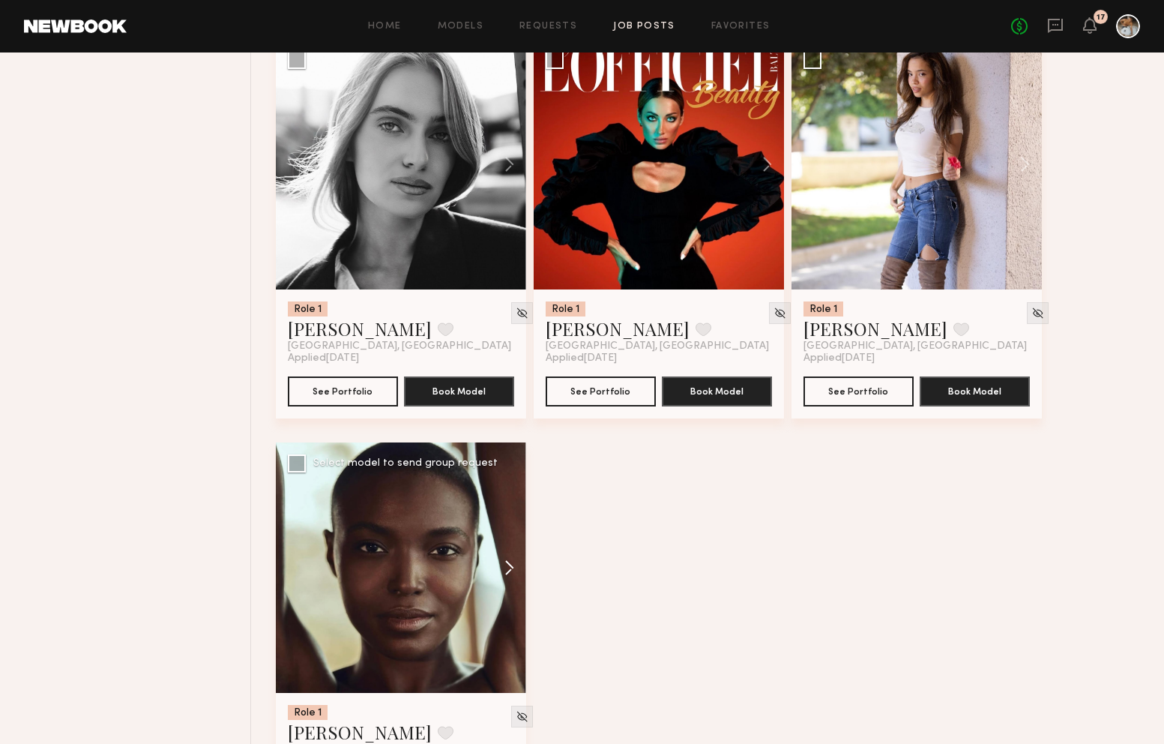
click at [508, 582] on button at bounding box center [502, 567] width 48 height 250
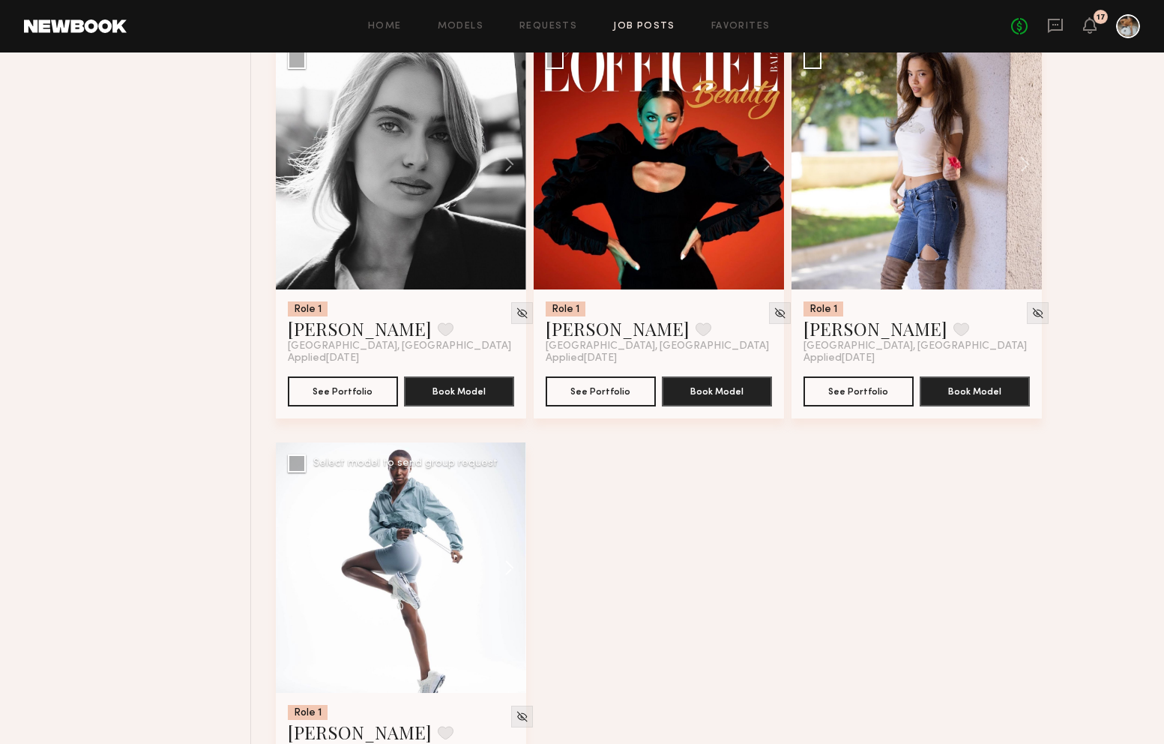
click at [510, 570] on button at bounding box center [502, 567] width 48 height 250
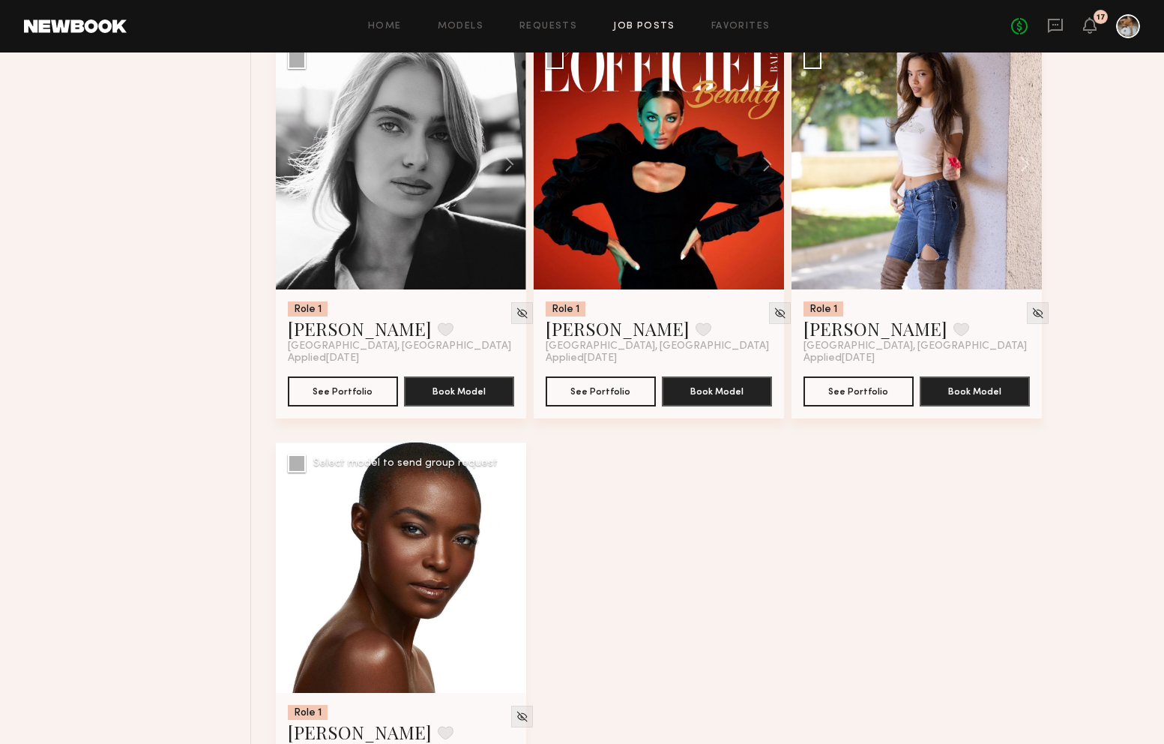
click at [510, 570] on button at bounding box center [502, 567] width 48 height 250
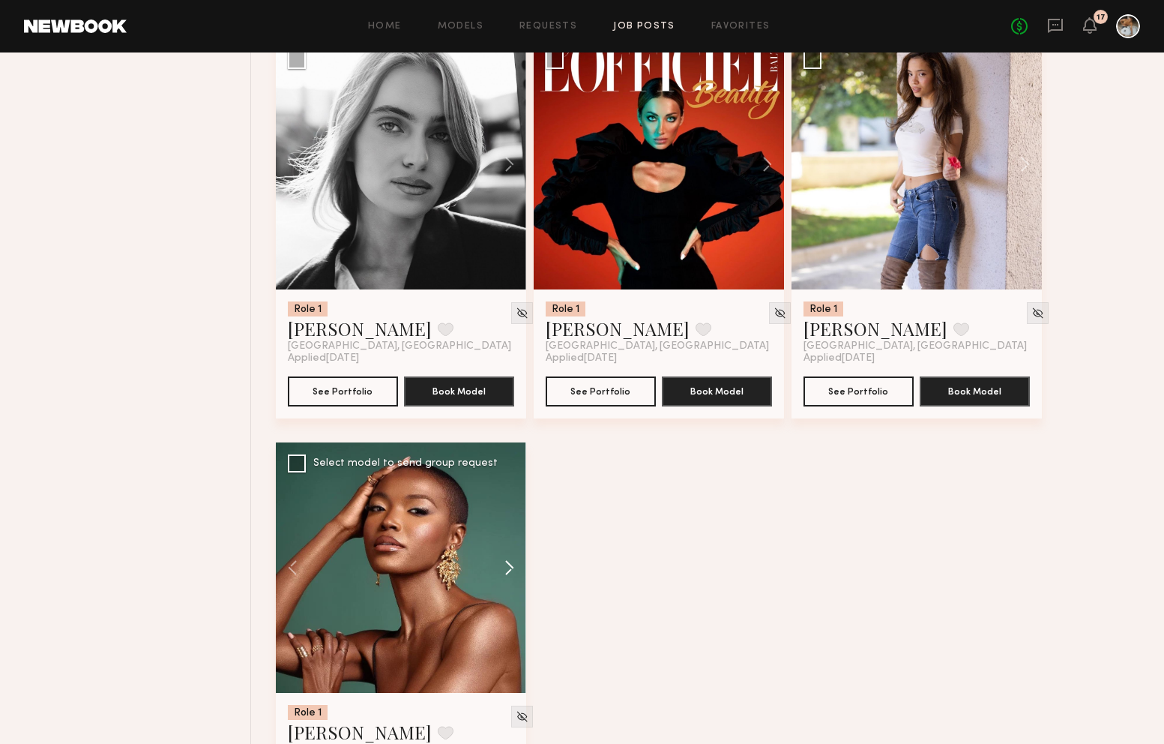
click at [510, 570] on button at bounding box center [502, 567] width 48 height 250
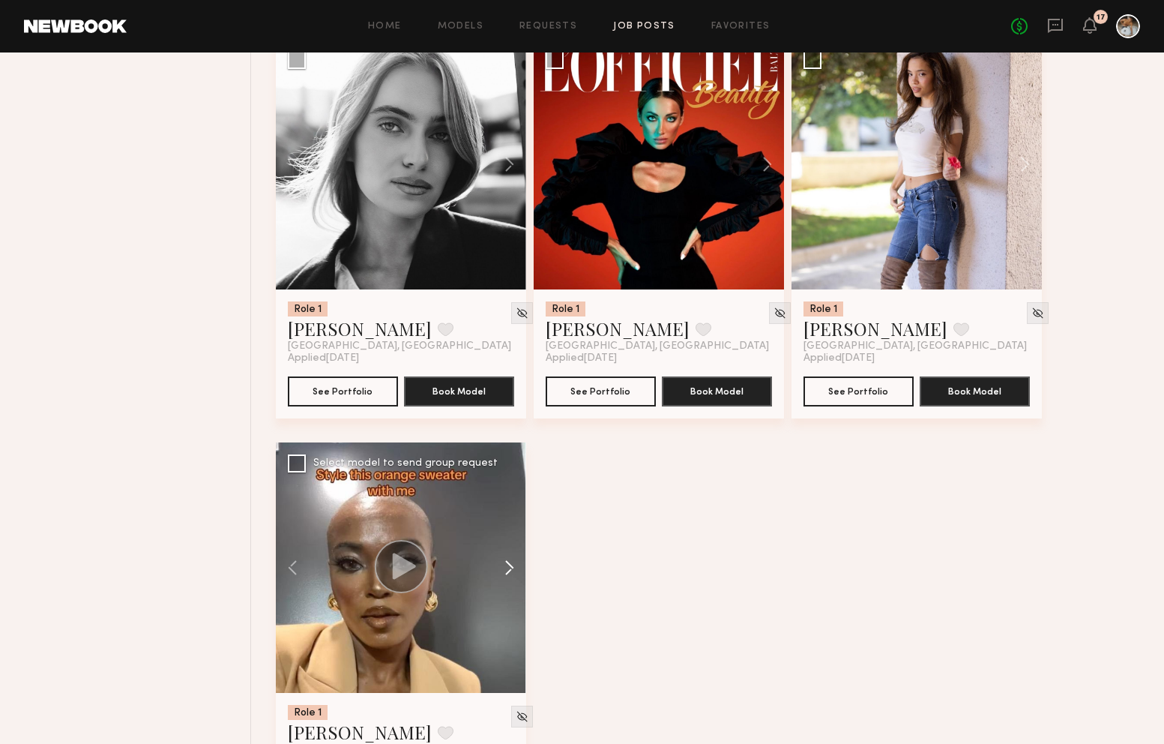
click at [510, 570] on button at bounding box center [502, 567] width 48 height 250
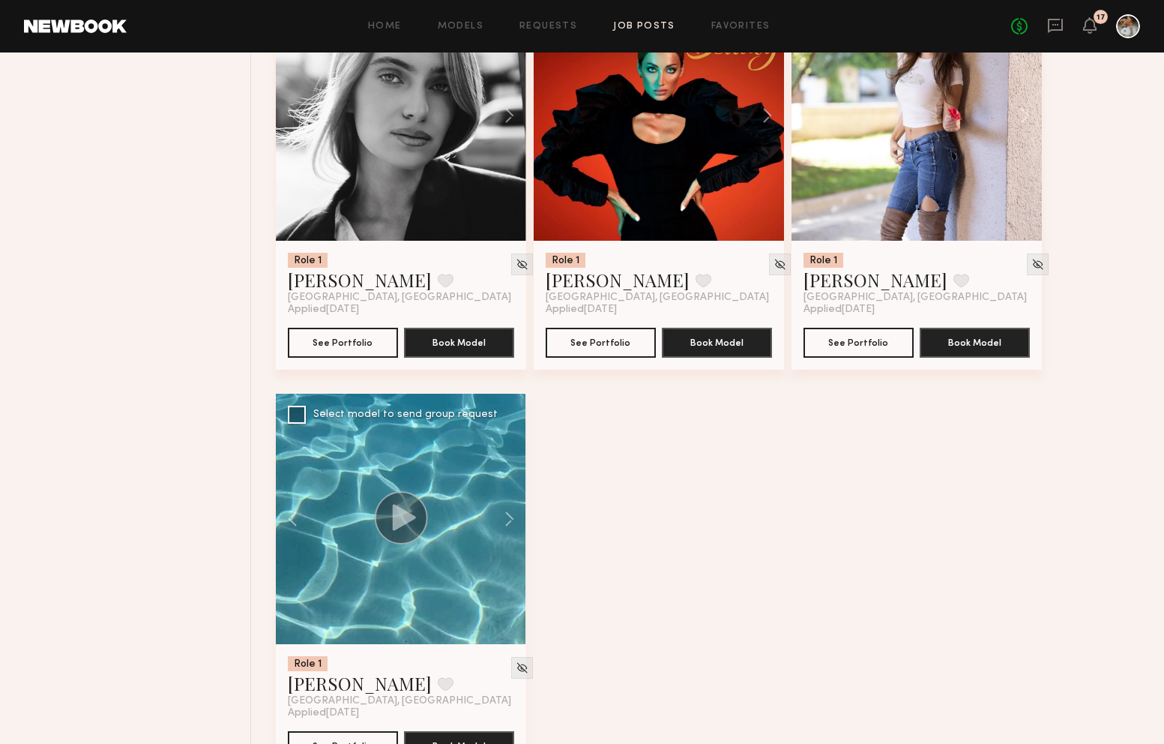
scroll to position [7973, 0]
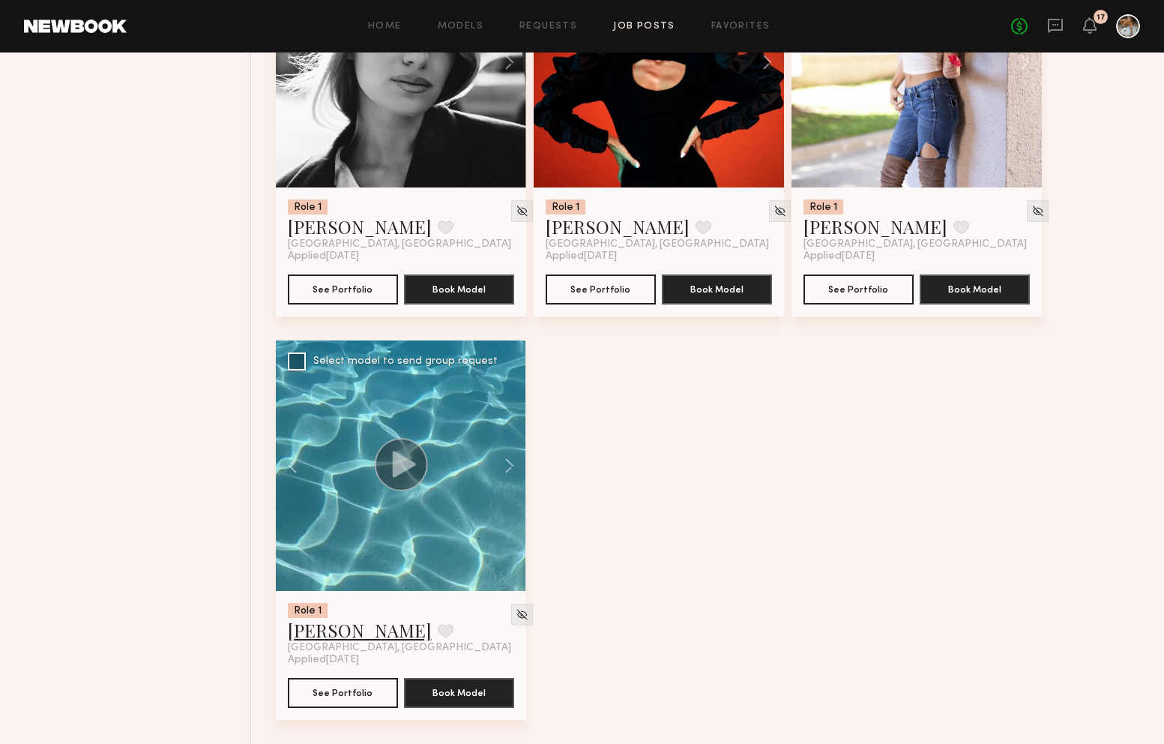
click at [331, 634] on link "[PERSON_NAME]" at bounding box center [360, 630] width 144 height 24
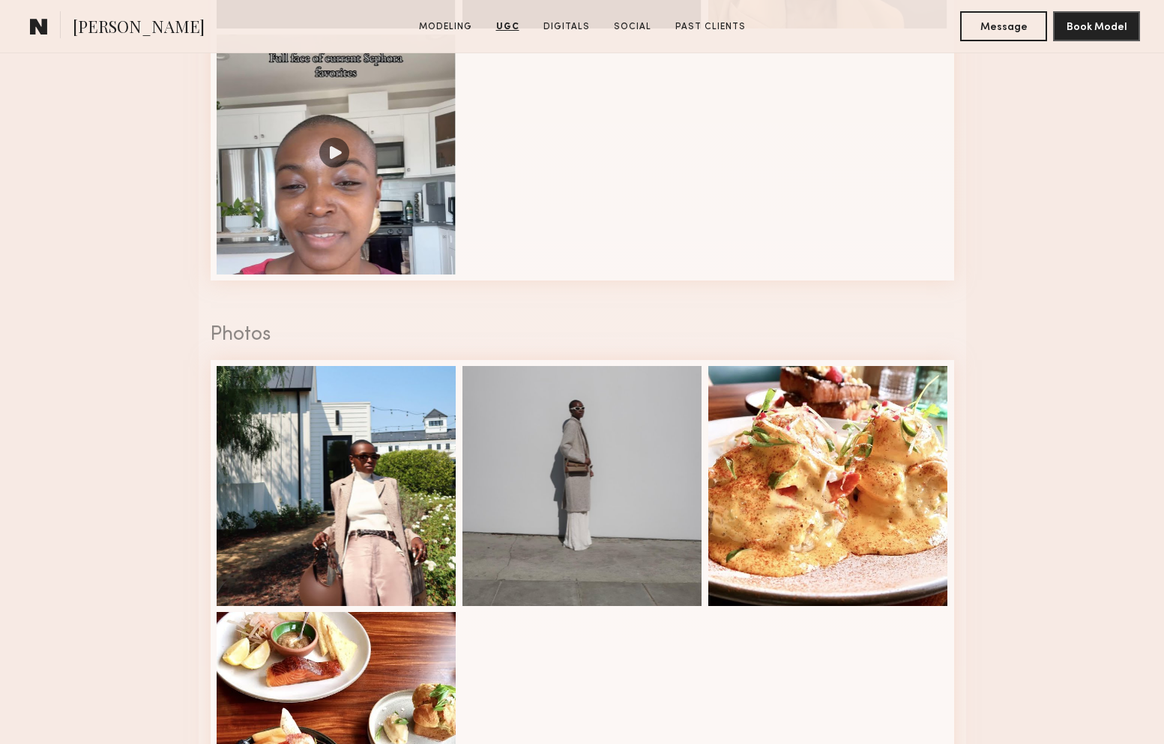
scroll to position [2362, 0]
